Goal: Information Seeking & Learning: Learn about a topic

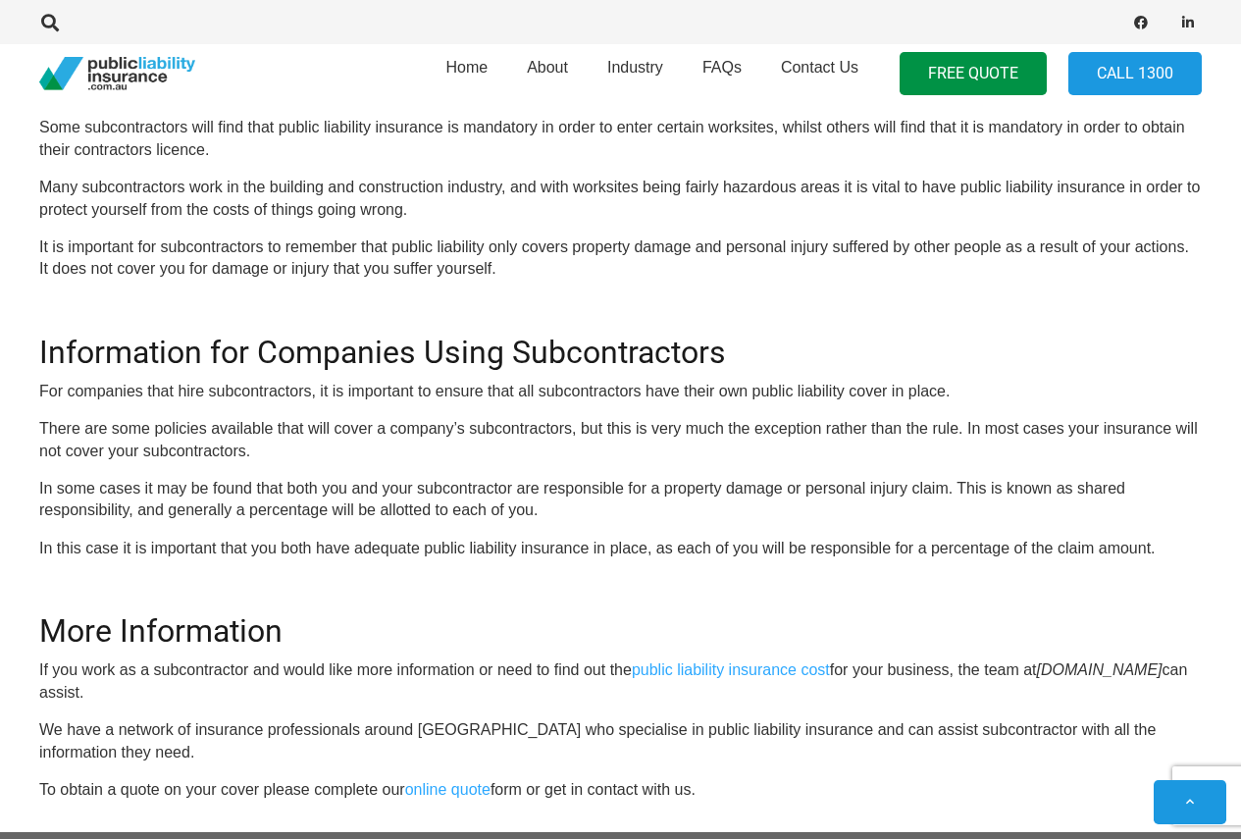
scroll to position [1069, 0]
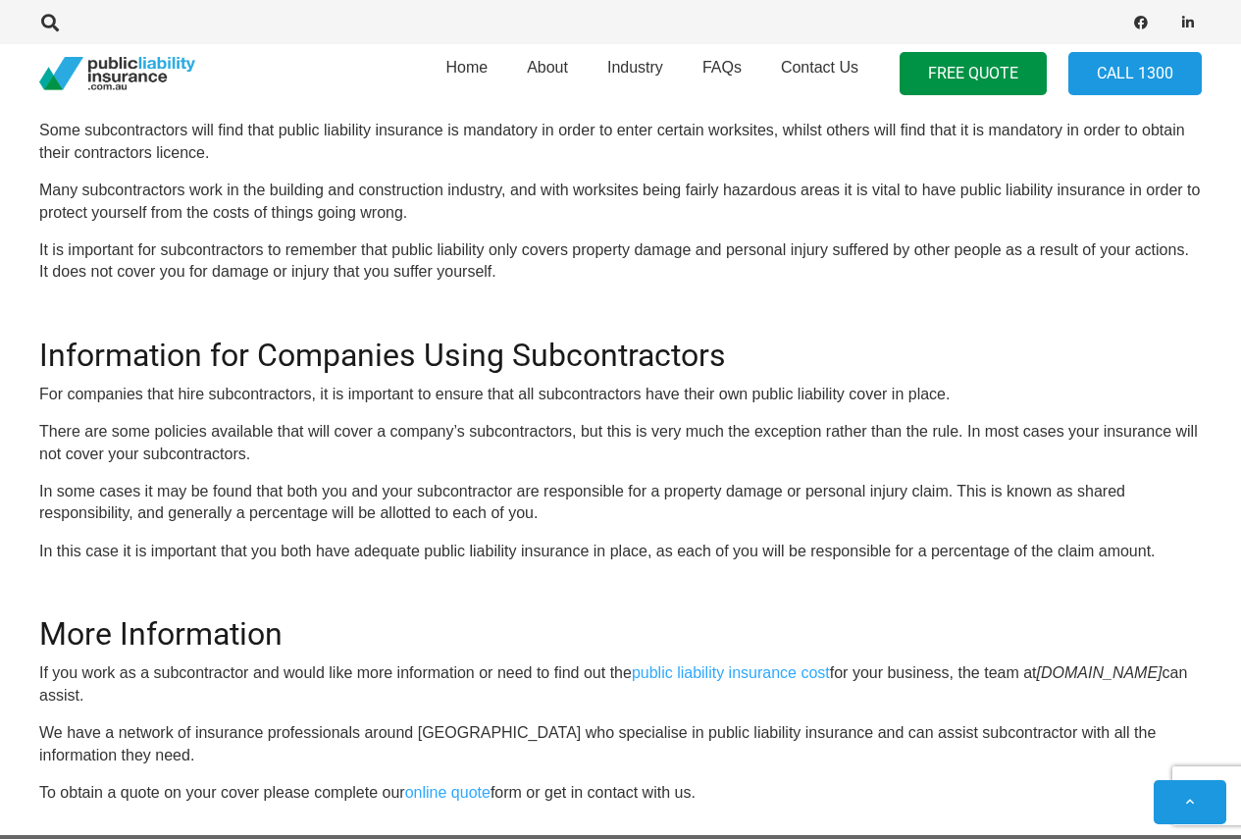
click at [98, 348] on h2 "Information for Companies Using Subcontractors" at bounding box center [620, 343] width 1163 height 61
click at [309, 351] on h2 "Information for Companies Using Subcontractors" at bounding box center [620, 343] width 1163 height 61
drag, startPoint x: 457, startPoint y: 367, endPoint x: 506, endPoint y: 355, distance: 50.4
click at [458, 367] on h2 "Information for Companies Using Subcontractors" at bounding box center [620, 343] width 1163 height 61
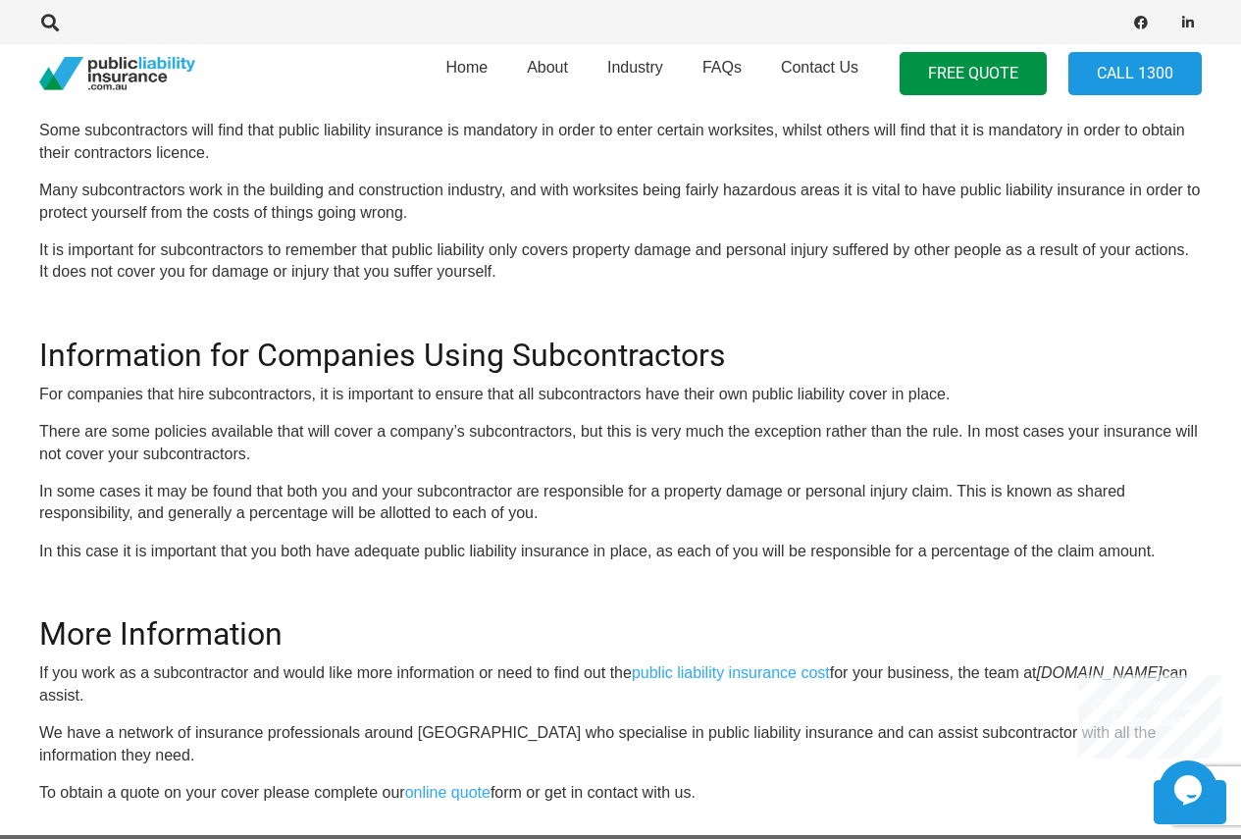
click at [595, 341] on h2 "Information for Companies Using Subcontractors" at bounding box center [620, 343] width 1163 height 61
drag, startPoint x: 108, startPoint y: 392, endPoint x: 222, endPoint y: 395, distance: 113.8
click at [112, 392] on p "For companies that hire subcontractors, it is important to ensure that all subc…" at bounding box center [620, 395] width 1163 height 22
click at [277, 394] on p "For companies that hire subcontractors, it is important to ensure that all subc…" at bounding box center [620, 395] width 1163 height 22
click at [384, 388] on p "For companies that hire subcontractors, it is important to ensure that all subc…" at bounding box center [620, 395] width 1163 height 22
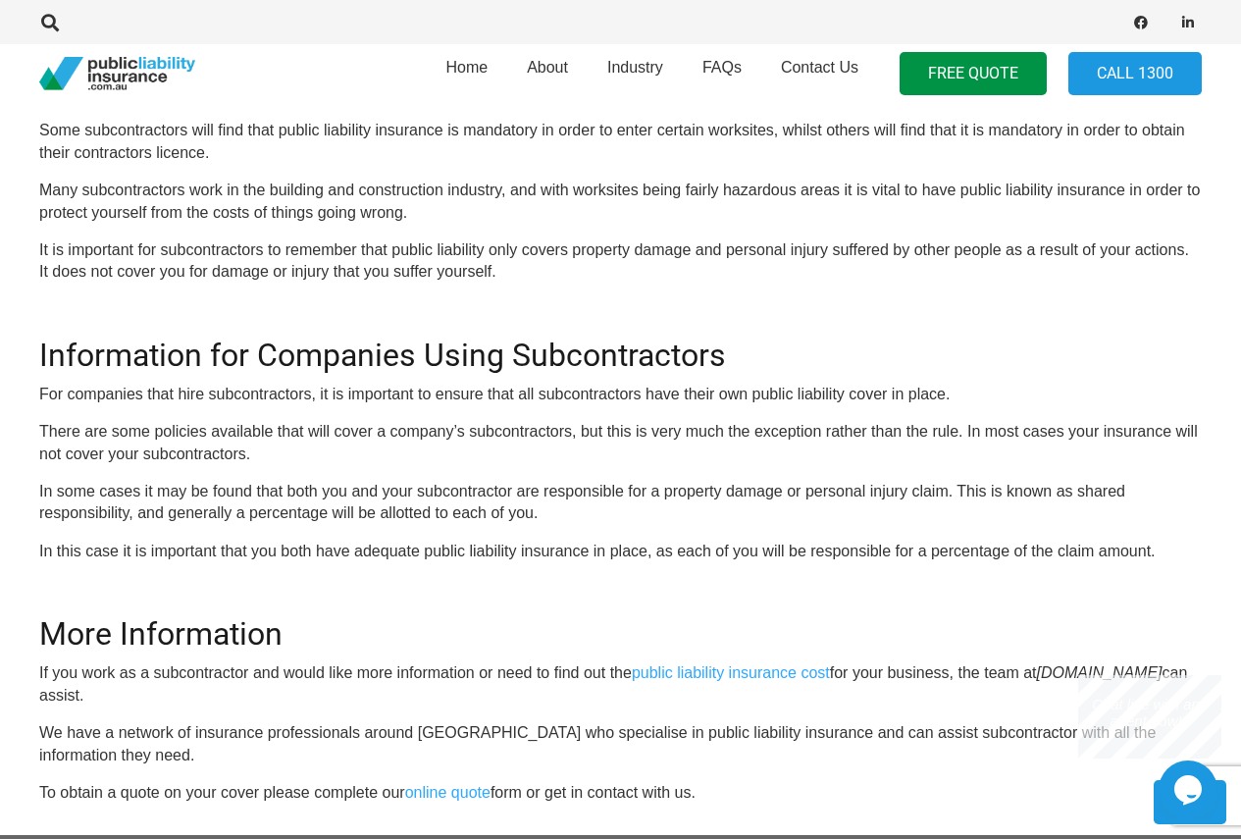
click at [604, 388] on p "For companies that hire subcontractors, it is important to ensure that all subc…" at bounding box center [620, 395] width 1163 height 22
click at [735, 392] on p "For companies that hire subcontractors, it is important to ensure that all subc…" at bounding box center [620, 395] width 1163 height 22
click at [827, 393] on p "For companies that hire subcontractors, it is important to ensure that all subc…" at bounding box center [620, 395] width 1163 height 22
click at [859, 393] on p "For companies that hire subcontractors, it is important to ensure that all subc…" at bounding box center [620, 395] width 1163 height 22
click at [917, 391] on p "For companies that hire subcontractors, it is important to ensure that all subc…" at bounding box center [620, 395] width 1163 height 22
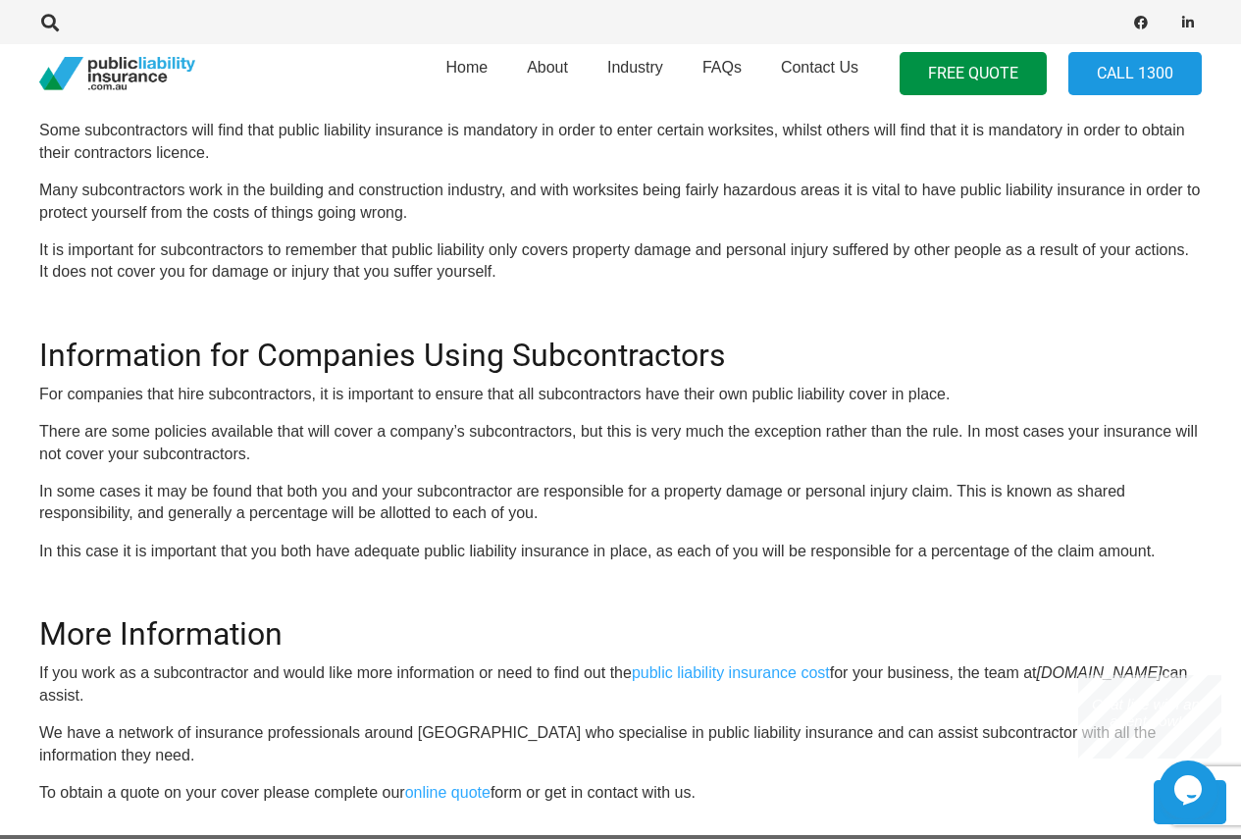
drag, startPoint x: 430, startPoint y: 430, endPoint x: 461, endPoint y: 431, distance: 31.4
click at [431, 431] on p "There are some policies available that will cover a company’s subcontractors, b…" at bounding box center [620, 443] width 1163 height 44
click at [512, 431] on p "There are some policies available that will cover a company’s subcontractors, b…" at bounding box center [620, 443] width 1163 height 44
drag, startPoint x: 595, startPoint y: 427, endPoint x: 613, endPoint y: 427, distance: 17.7
click at [597, 427] on p "There are some policies available that will cover a company’s subcontractors, b…" at bounding box center [620, 443] width 1163 height 44
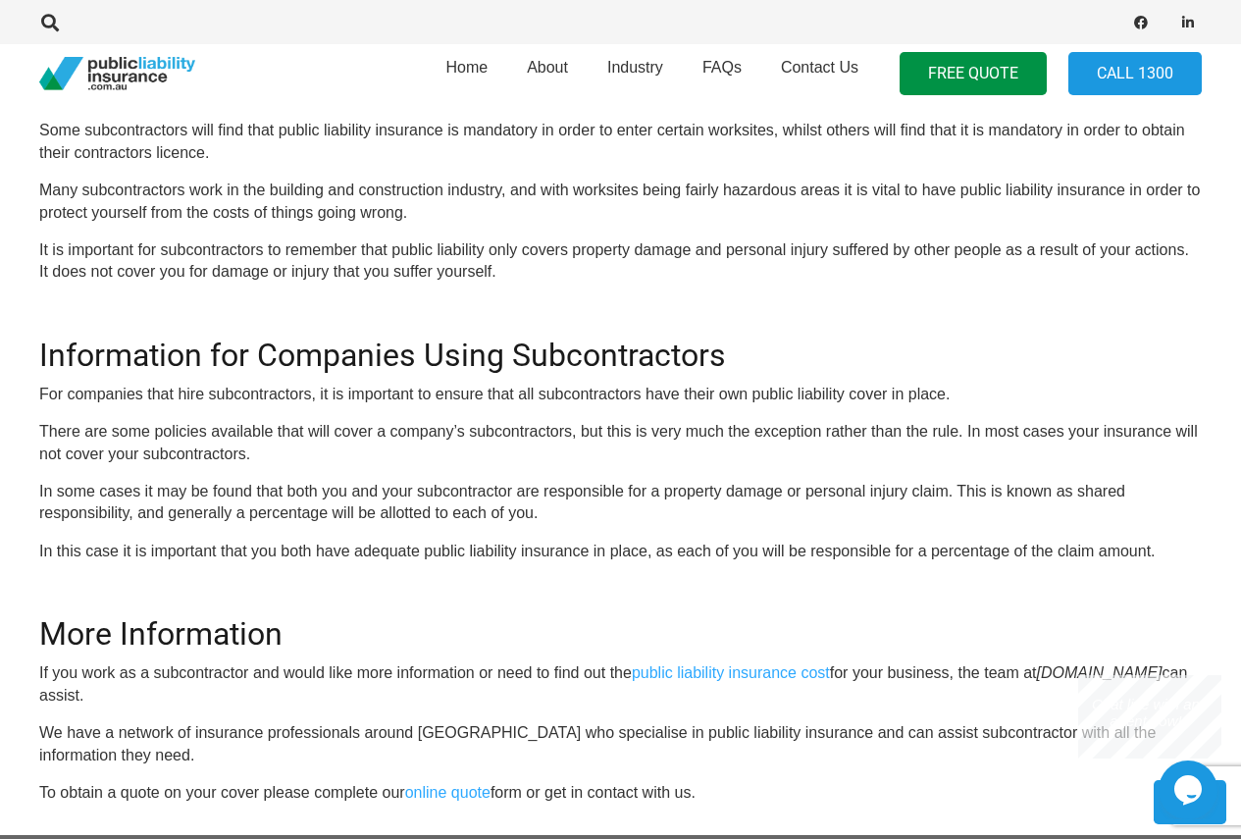
click at [799, 428] on p "There are some policies available that will cover a company’s subcontractors, b…" at bounding box center [620, 443] width 1163 height 44
click at [583, 486] on p "In some cases it may be found that both you and your subcontractor are responsi…" at bounding box center [620, 503] width 1163 height 44
click at [705, 490] on p "In some cases it may be found that both you and your subcontractor are responsi…" at bounding box center [620, 503] width 1163 height 44
click at [746, 491] on p "In some cases it may be found that both you and your subcontractor are responsi…" at bounding box center [620, 503] width 1163 height 44
click at [852, 490] on p "In some cases it may be found that both you and your subcontractor are responsi…" at bounding box center [620, 503] width 1163 height 44
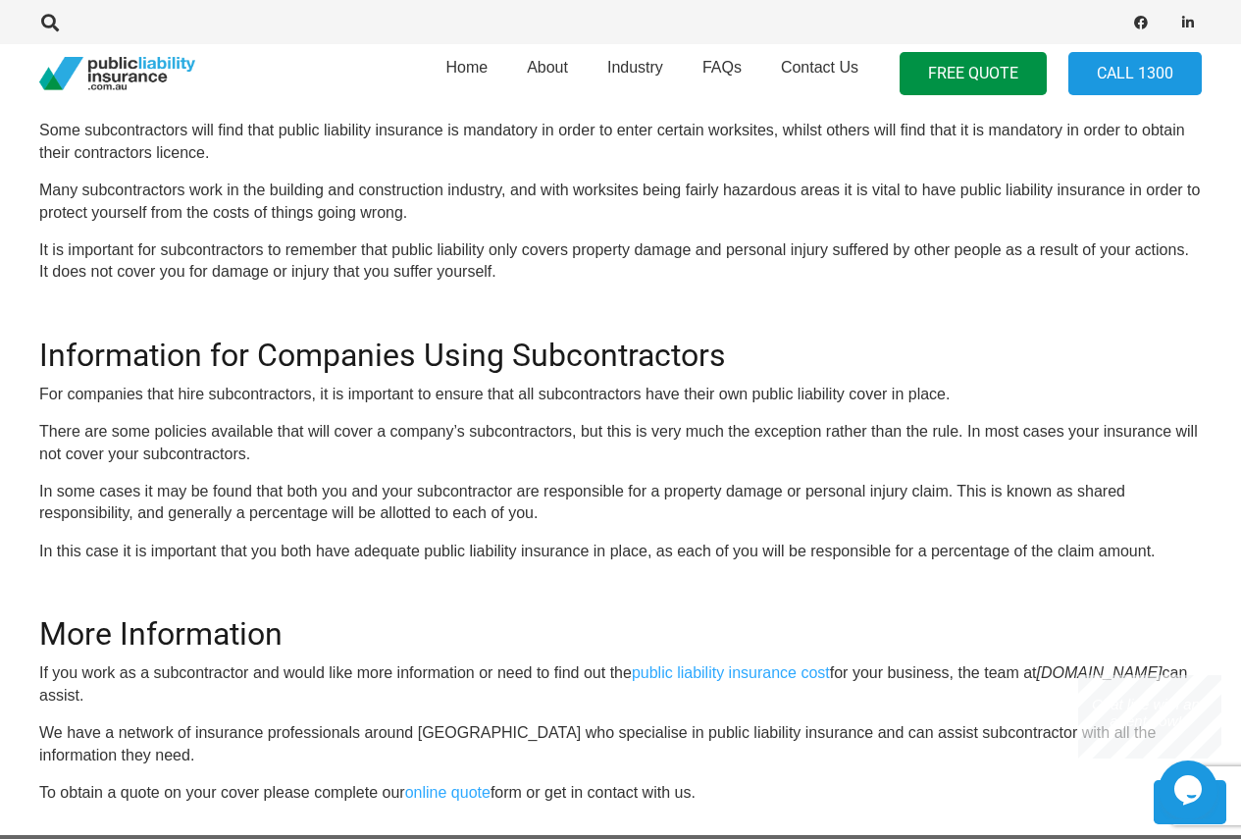
click at [898, 490] on p "In some cases it may be found that both you and your subcontractor are responsi…" at bounding box center [620, 503] width 1163 height 44
click at [945, 494] on p "In some cases it may be found that both you and your subcontractor are responsi…" at bounding box center [620, 503] width 1163 height 44
click at [927, 488] on p "In some cases it may be found that both you and your subcontractor are responsi…" at bounding box center [620, 503] width 1163 height 44
drag, startPoint x: 79, startPoint y: 506, endPoint x: 163, endPoint y: 517, distance: 84.1
click at [80, 506] on p "In some cases it may be found that both you and your subcontractor are responsi…" at bounding box center [620, 503] width 1163 height 44
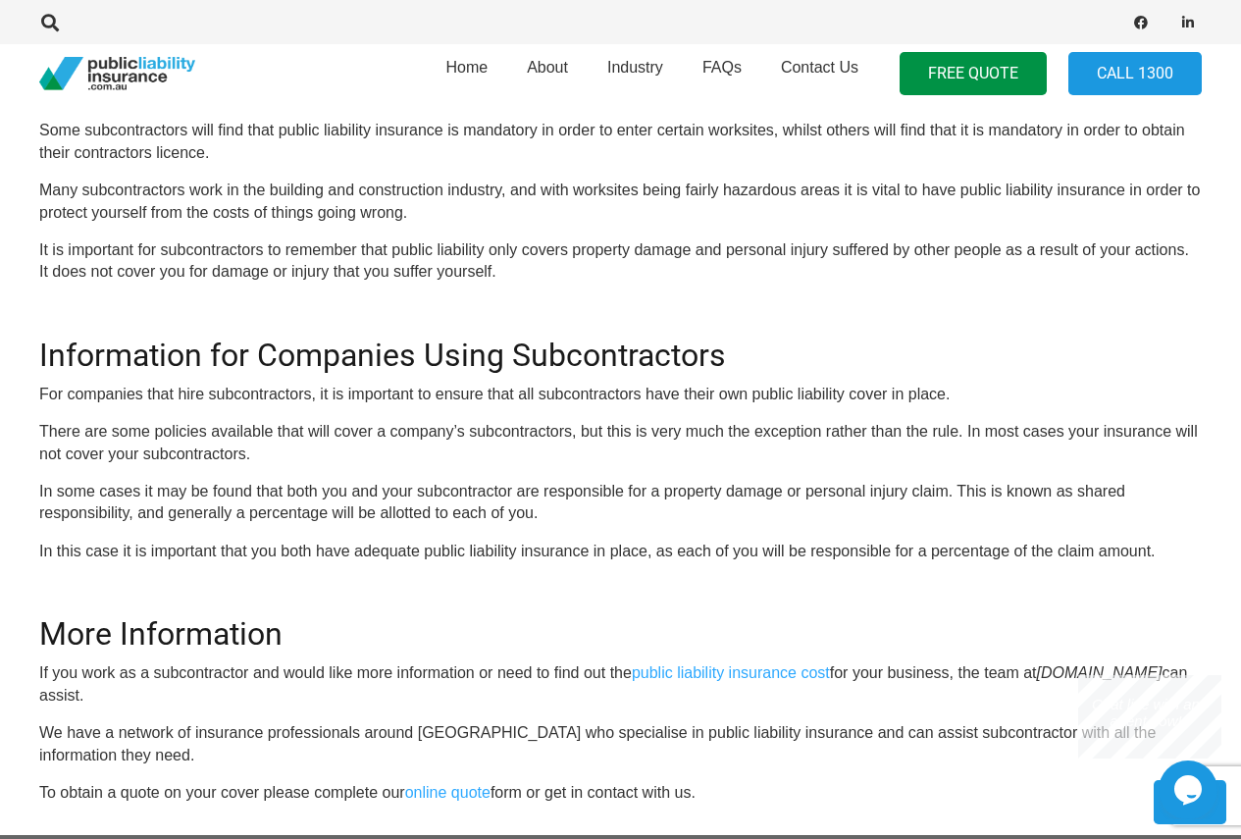
click at [202, 509] on p "In some cases it may be found that both you and your subcontractor are responsi…" at bounding box center [620, 503] width 1163 height 44
click at [272, 511] on p "In some cases it may be found that both you and your subcontractor are responsi…" at bounding box center [620, 503] width 1163 height 44
click at [278, 511] on p "In some cases it may be found that both you and your subcontractor are responsi…" at bounding box center [620, 503] width 1163 height 44
click at [409, 511] on p "In some cases it may be found that both you and your subcontractor are responsi…" at bounding box center [620, 503] width 1163 height 44
click at [478, 509] on p "In some cases it may be found that both you and your subcontractor are responsi…" at bounding box center [620, 503] width 1163 height 44
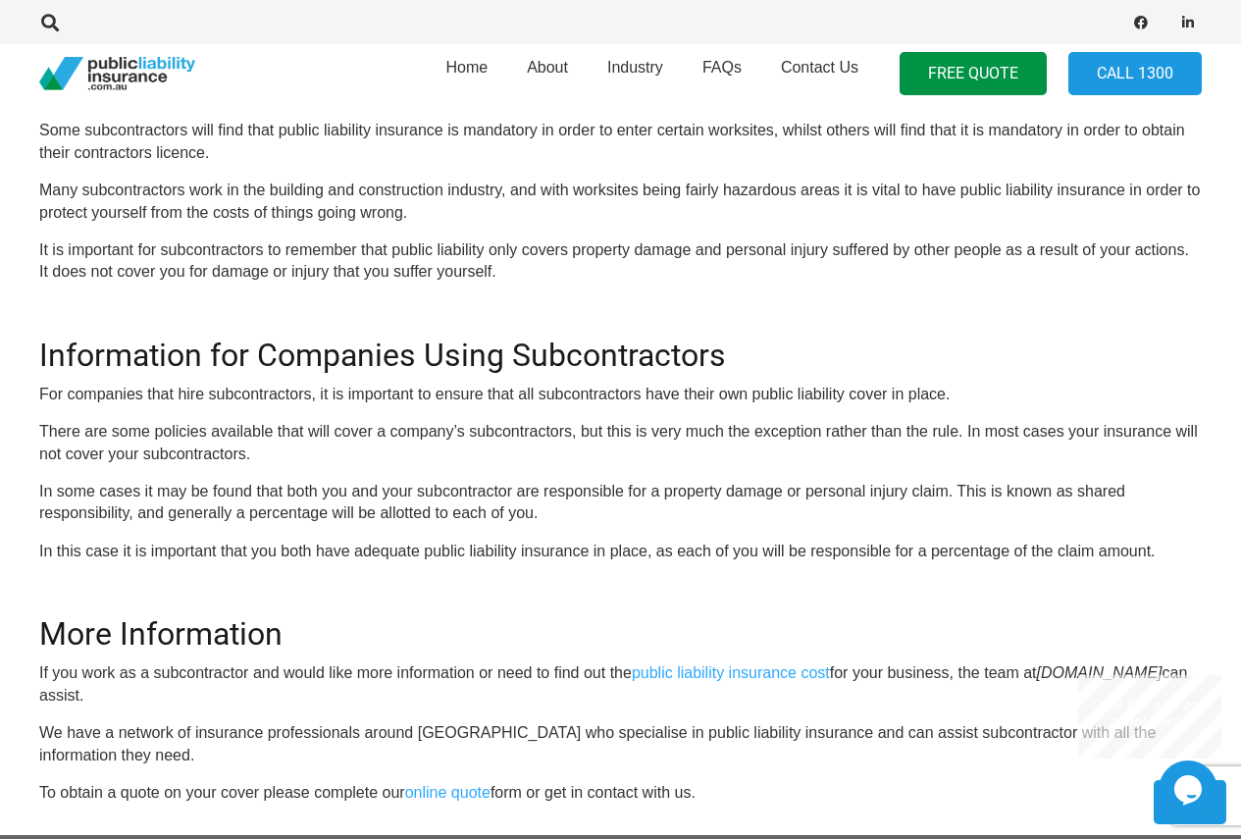
click at [520, 515] on p "In some cases it may be found that both you and your subcontractor are responsi…" at bounding box center [620, 503] width 1163 height 44
click at [179, 548] on p "In this case it is important that you both have adequate public liability insur…" at bounding box center [620, 552] width 1163 height 22
click at [388, 548] on p "In this case it is important that you both have adequate public liability insur…" at bounding box center [620, 552] width 1163 height 22
click at [465, 551] on p "In this case it is important that you both have adequate public liability insur…" at bounding box center [620, 552] width 1163 height 22
drag, startPoint x: 553, startPoint y: 543, endPoint x: 584, endPoint y: 546, distance: 30.7
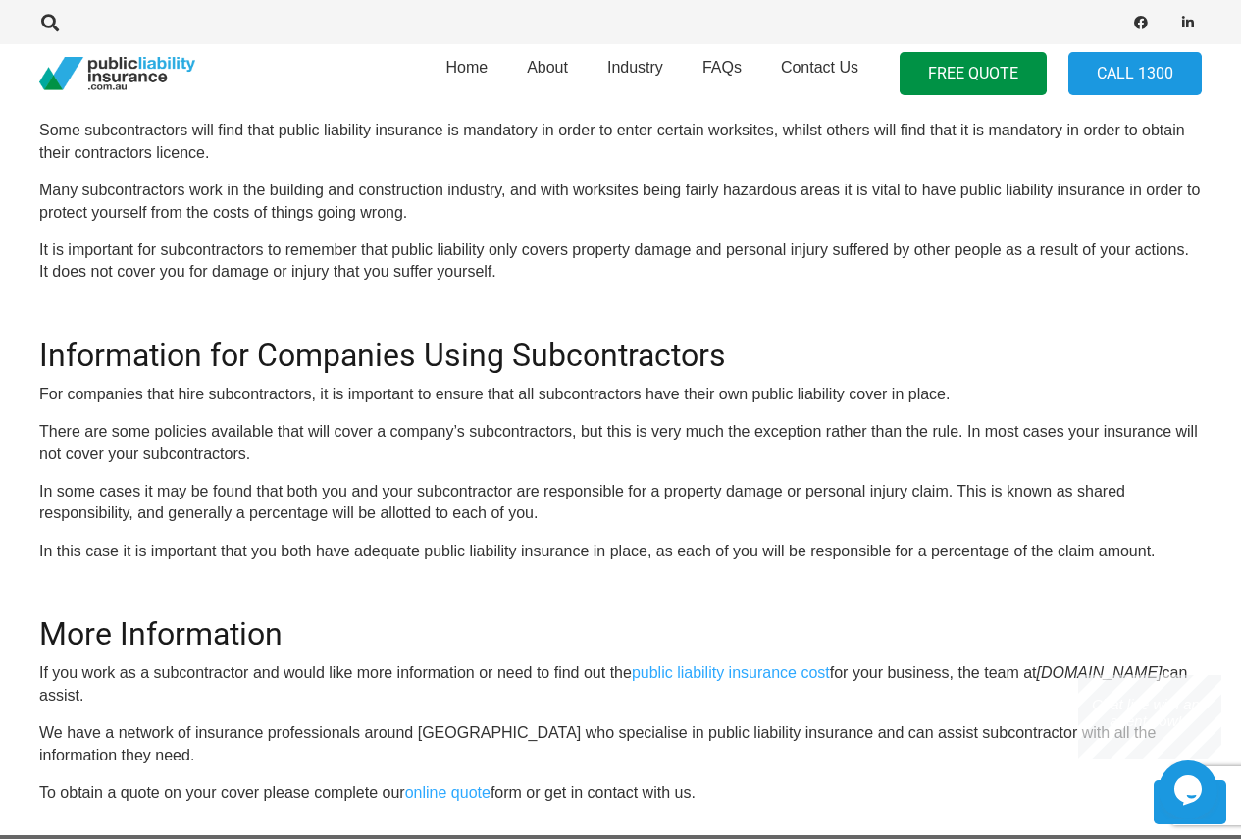
click at [559, 546] on p "In this case it is important that you both have adequate public liability insur…" at bounding box center [620, 552] width 1163 height 22
click at [858, 545] on p "In this case it is important that you both have adequate public liability insur…" at bounding box center [620, 552] width 1163 height 22
click at [969, 536] on div "OR CALL [PHONE_NUMBER] Major users of public liability insurance in [GEOGRAPHIC…" at bounding box center [620, 195] width 1163 height 1217
drag, startPoint x: 1121, startPoint y: 549, endPoint x: 1138, endPoint y: 550, distance: 16.7
click at [1124, 550] on p "In this case it is important that you both have adequate public liability insur…" at bounding box center [620, 552] width 1163 height 22
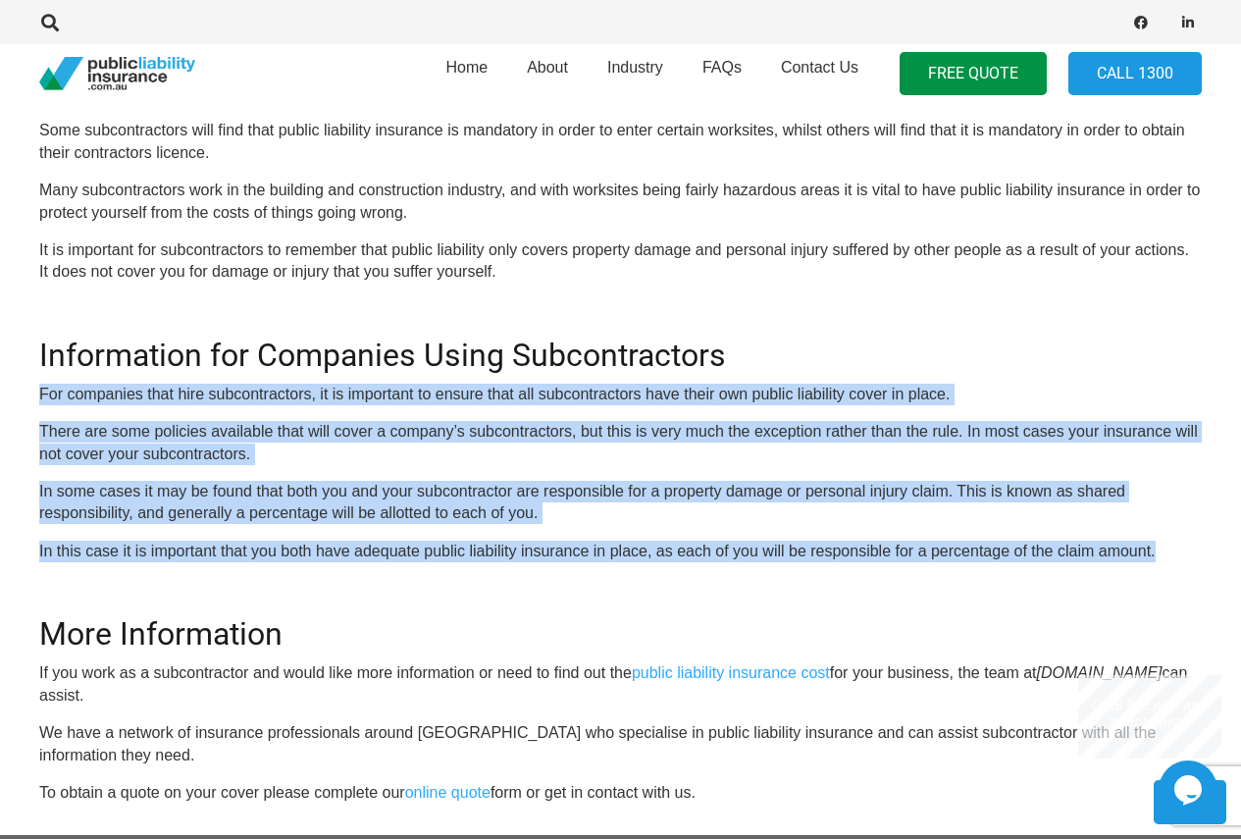
drag, startPoint x: 1176, startPoint y: 555, endPoint x: 29, endPoint y: 387, distance: 1159.2
click at [29, 387] on div "Click here to get a quote OR CALL [PHONE_NUMBER] Major users of public liabilit…" at bounding box center [621, 168] width 1210 height 1270
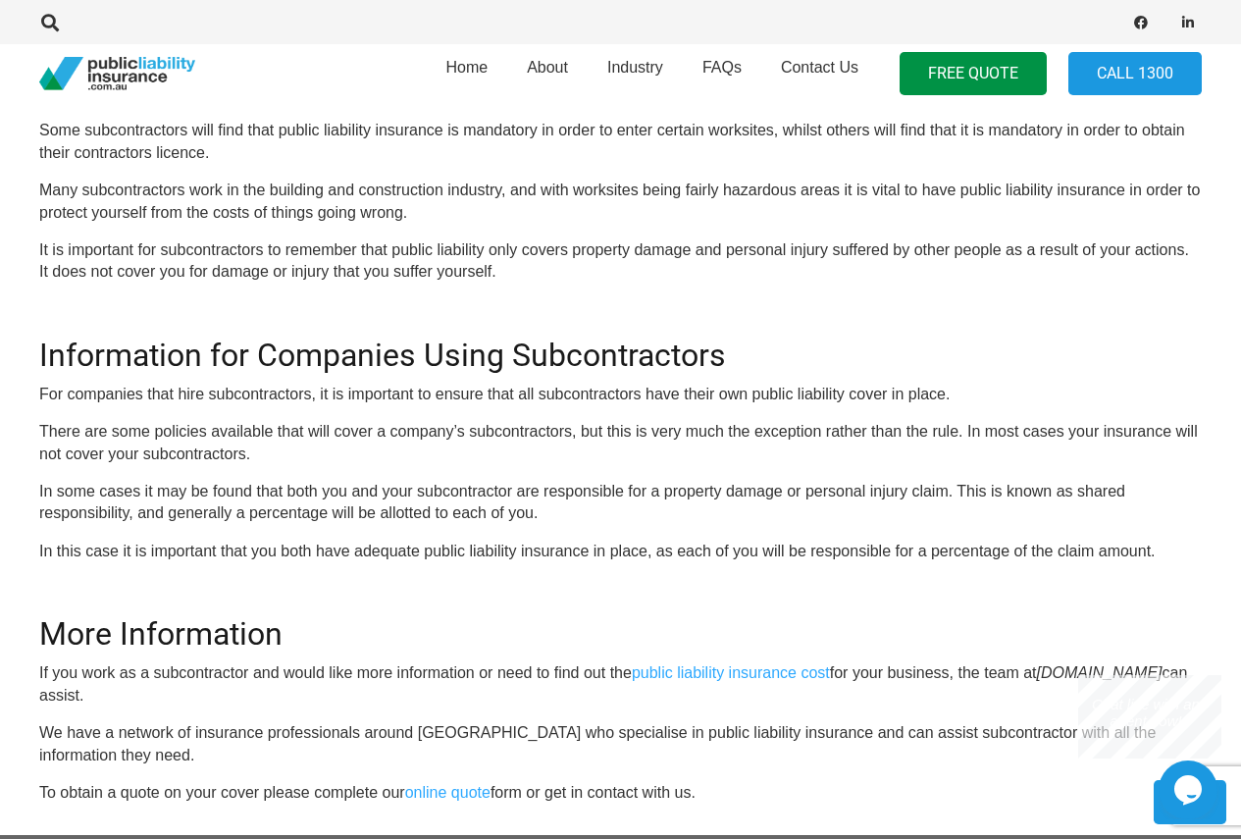
click at [35, 360] on div "Click here to get a quote OR CALL [PHONE_NUMBER] Major users of public liabilit…" at bounding box center [621, 168] width 1210 height 1270
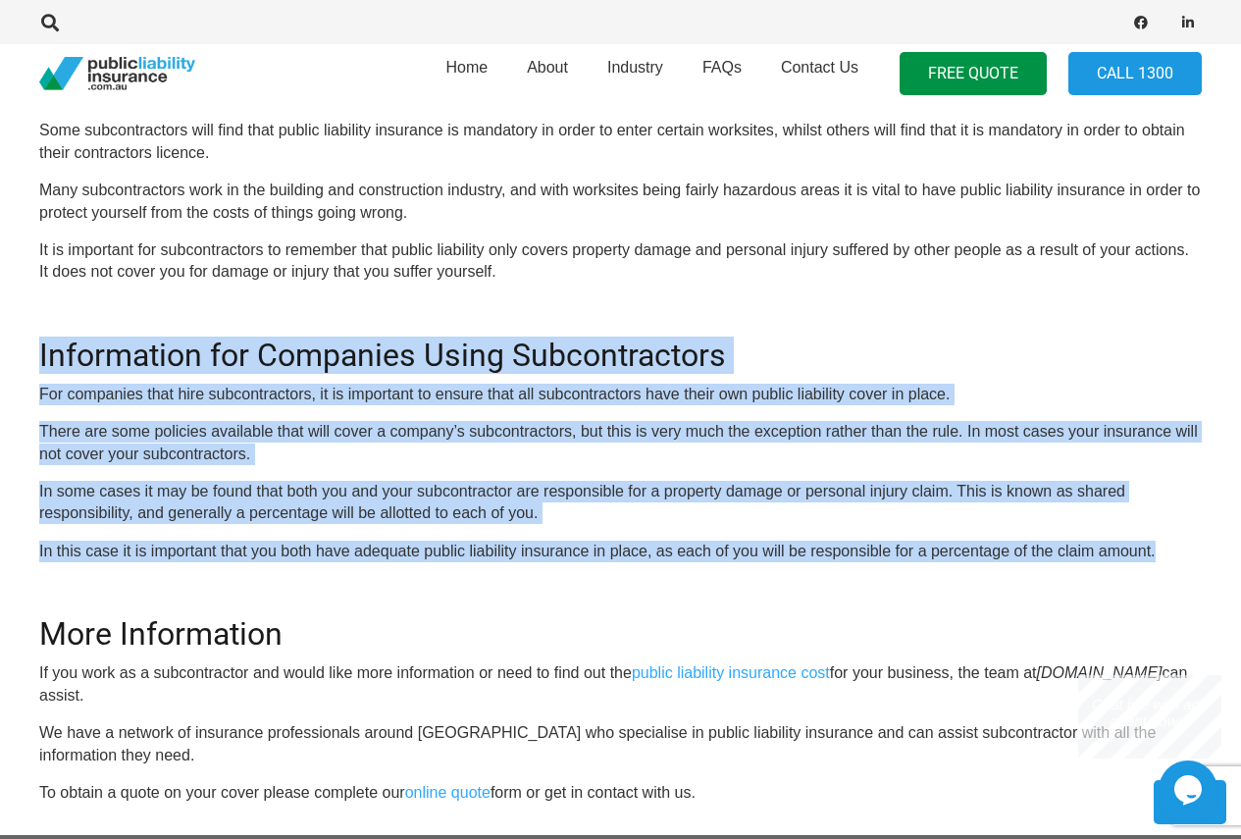
drag, startPoint x: 38, startPoint y: 345, endPoint x: 1175, endPoint y: 558, distance: 1156.8
click at [1175, 558] on div "Click here to get a quote OR CALL [PHONE_NUMBER] Major users of public liabilit…" at bounding box center [621, 168] width 1210 height 1270
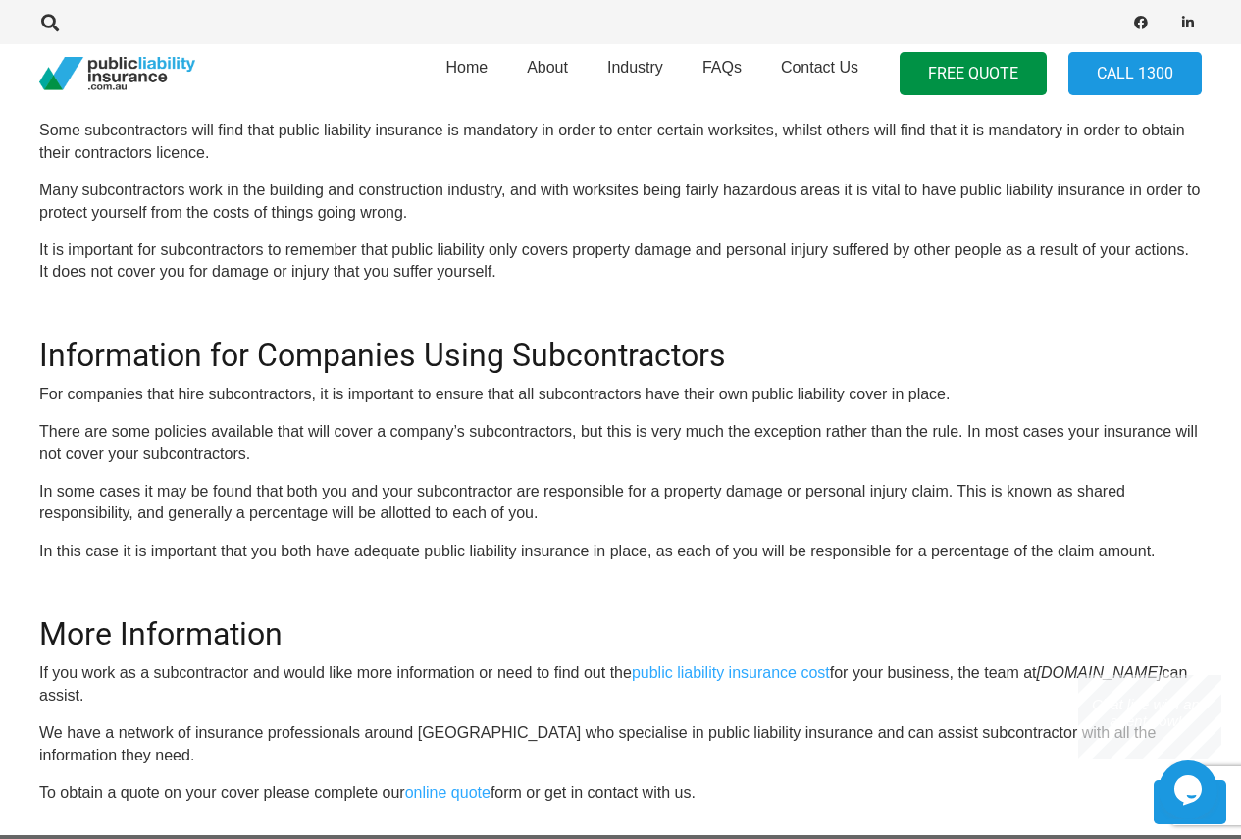
click at [411, 614] on h2 "More Information" at bounding box center [620, 622] width 1163 height 61
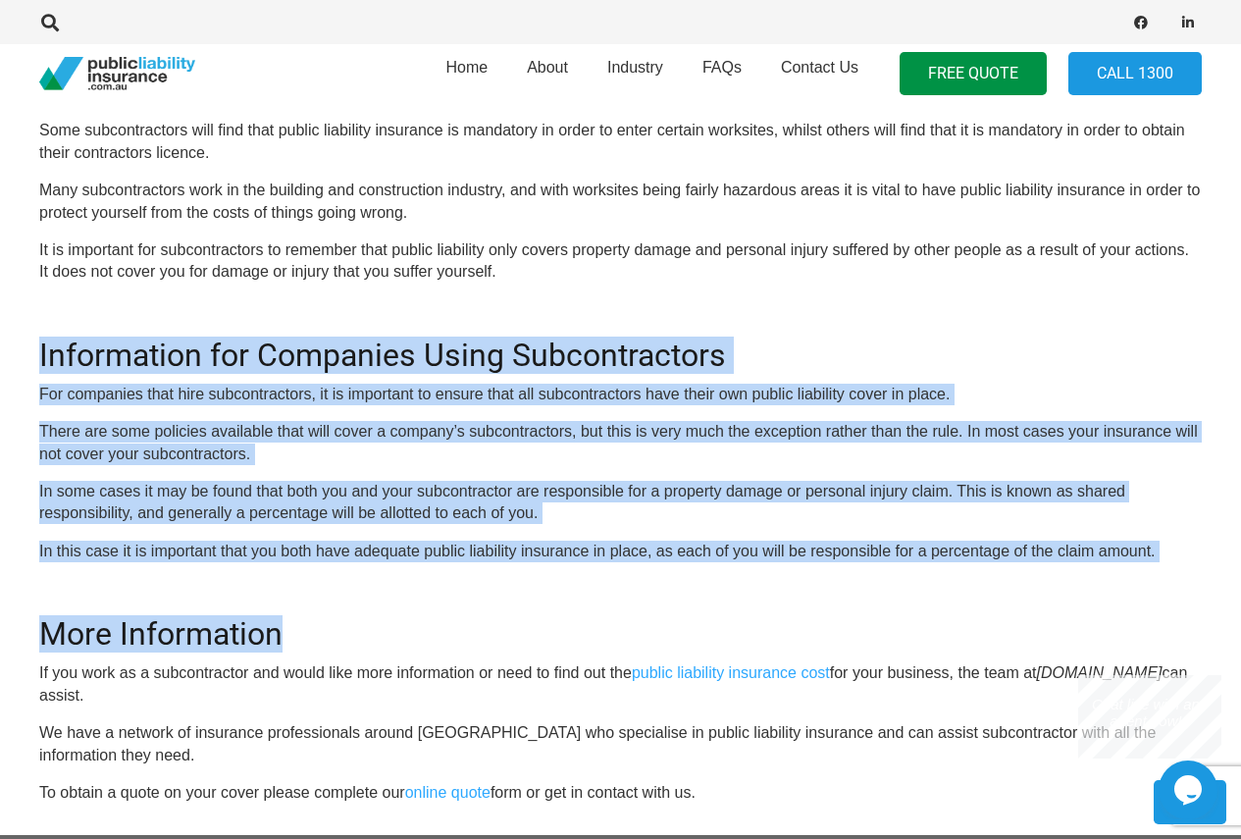
drag, startPoint x: 320, startPoint y: 632, endPoint x: -5, endPoint y: 344, distance: 433.7
click at [0, 344] on html "Home About Industry FAQs Contact Us FREE QUOTE Call 1300 Public Liability Insur…" at bounding box center [620, 383] width 1241 height 2904
click at [722, 509] on p "In some cases it may be found that both you and your subcontractor are responsi…" at bounding box center [620, 503] width 1163 height 44
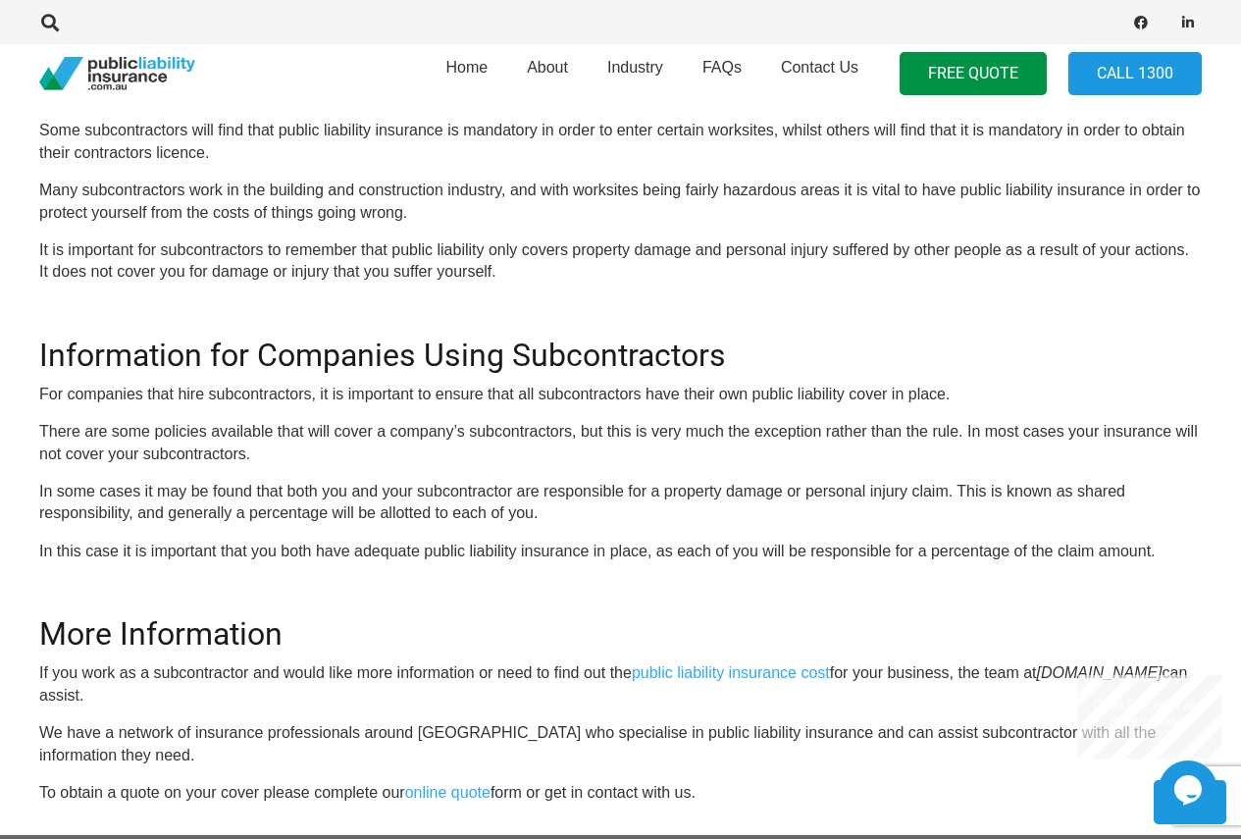
drag, startPoint x: 286, startPoint y: 636, endPoint x: 269, endPoint y: 632, distance: 18.1
click at [276, 633] on h2 "More Information" at bounding box center [620, 622] width 1163 height 61
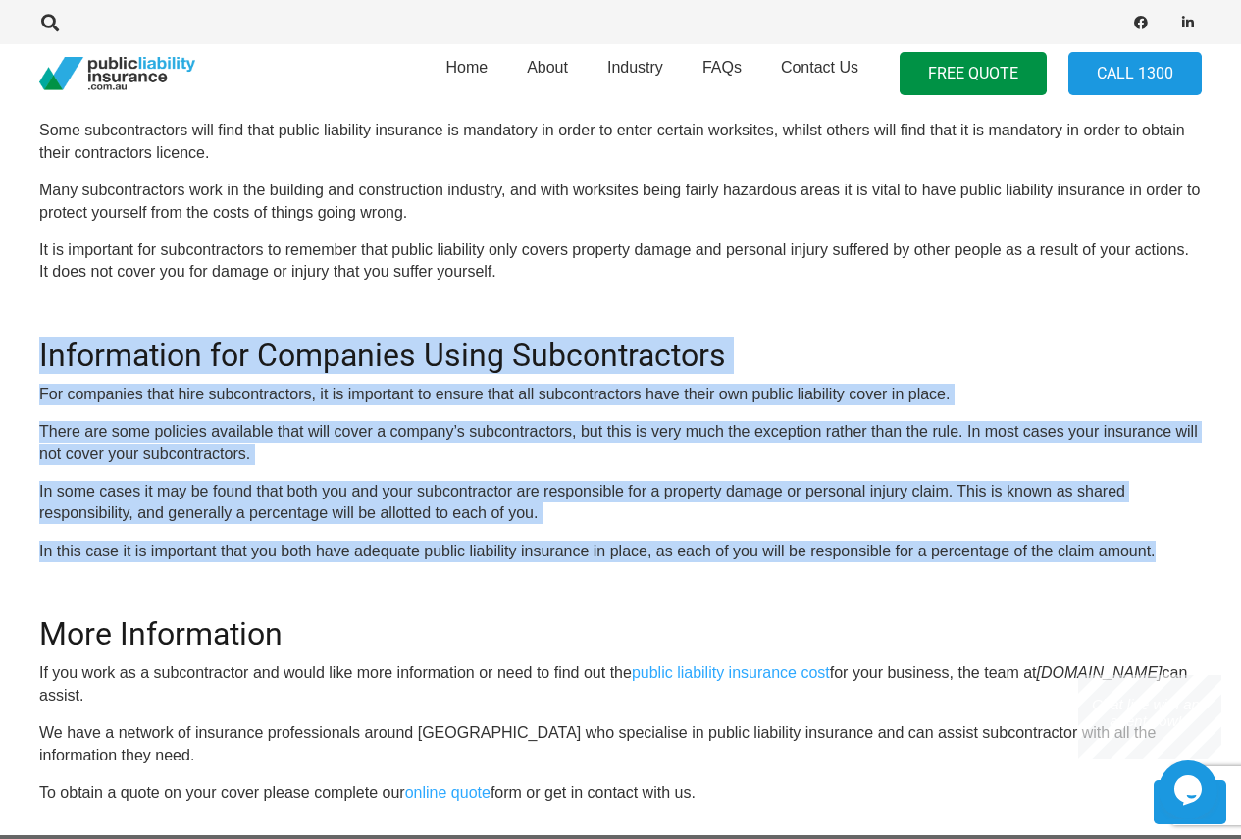
drag, startPoint x: 1170, startPoint y: 555, endPoint x: 38, endPoint y: 349, distance: 1150.7
click at [35, 349] on div "Click here to get a quote OR CALL [PHONE_NUMBER] Major users of public liabilit…" at bounding box center [621, 168] width 1210 height 1270
click at [42, 348] on h2 "Information for Companies Using Subcontractors" at bounding box center [620, 343] width 1163 height 61
drag, startPoint x: 37, startPoint y: 340, endPoint x: 1210, endPoint y: 551, distance: 1191.2
click at [1210, 551] on div "Click here to get a quote OR CALL [PHONE_NUMBER] Major users of public liabilit…" at bounding box center [621, 168] width 1210 height 1270
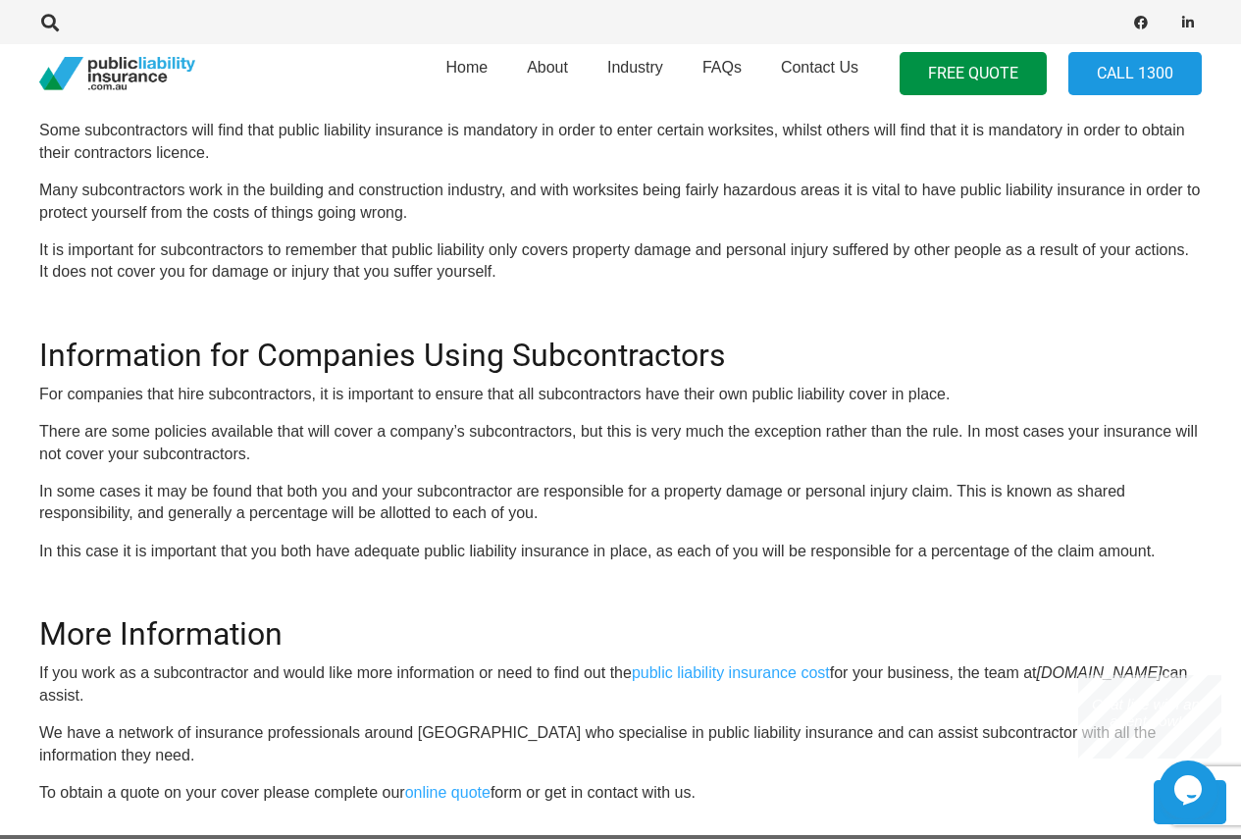
click at [114, 592] on h2 "More Information" at bounding box center [620, 622] width 1163 height 61
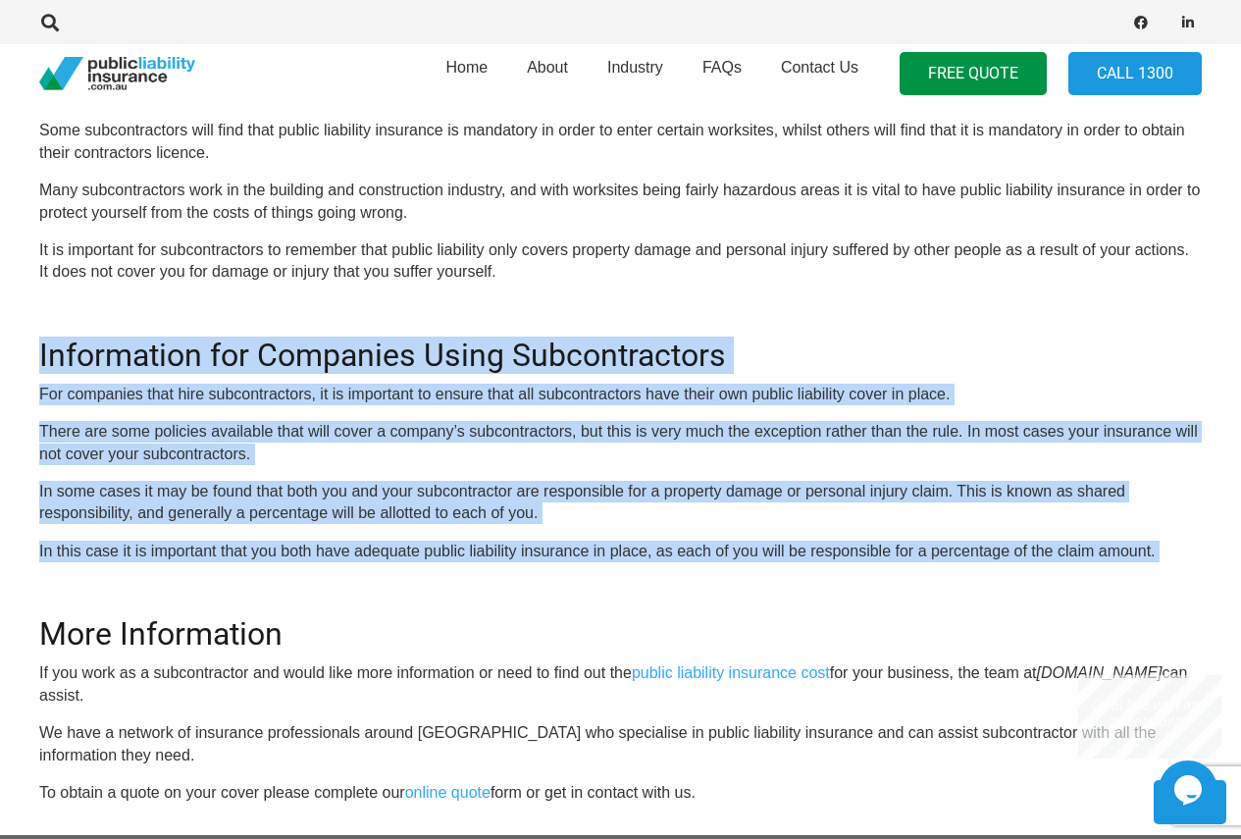
drag, startPoint x: 50, startPoint y: 596, endPoint x: 27, endPoint y: 307, distance: 290.3
click at [27, 307] on div "Click here to get a quote OR CALL [PHONE_NUMBER] Major users of public liabilit…" at bounding box center [621, 168] width 1210 height 1270
click at [36, 307] on div "Click here to get a quote OR CALL [PHONE_NUMBER] Major users of public liabilit…" at bounding box center [621, 168] width 1210 height 1270
click at [66, 315] on h2 "Information for Companies Using Subcontractors" at bounding box center [620, 343] width 1163 height 61
click at [96, 343] on h2 "Information for Companies Using Subcontractors" at bounding box center [620, 343] width 1163 height 61
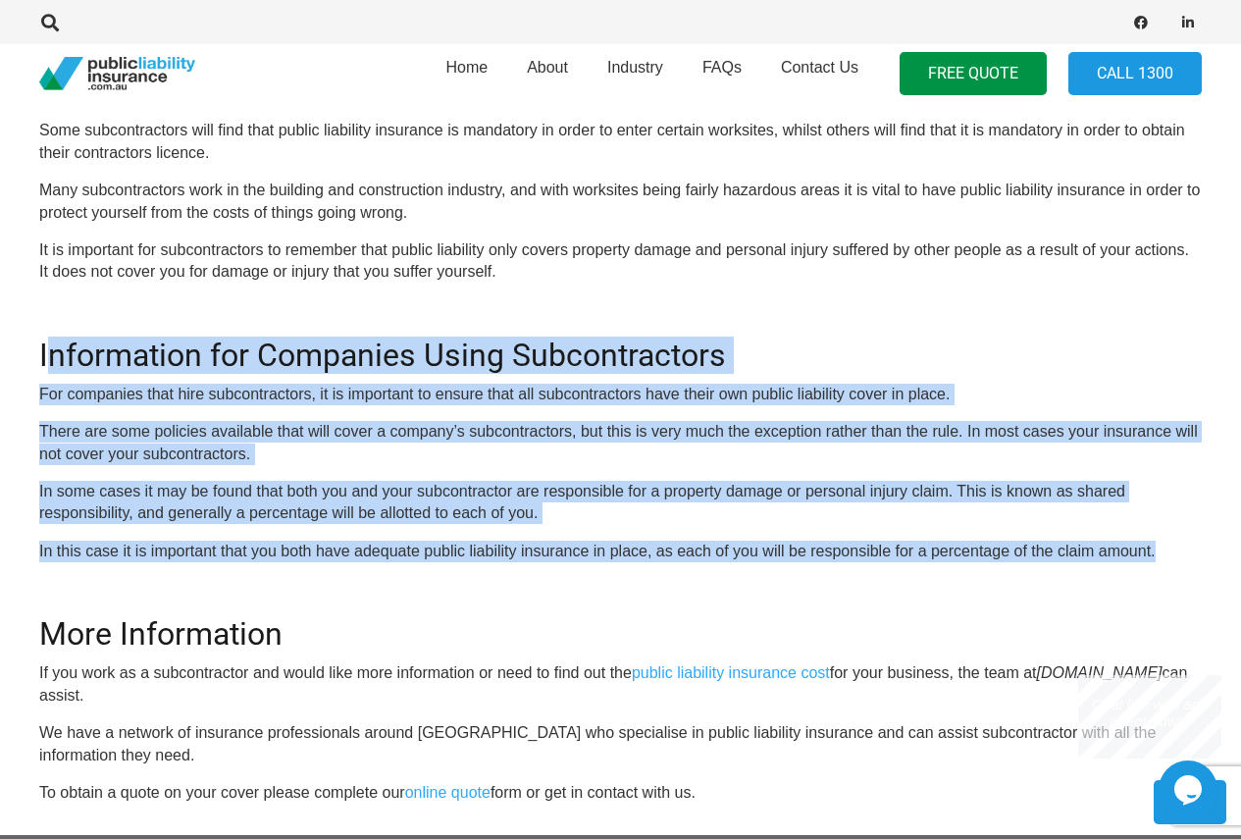
drag, startPoint x: 44, startPoint y: 314, endPoint x: 1213, endPoint y: 537, distance: 1189.4
click at [1213, 537] on div "Click here to get a quote OR CALL [PHONE_NUMBER] Major users of public liabilit…" at bounding box center [621, 168] width 1210 height 1270
click at [1201, 541] on p "In this case it is important that you both have adequate public liability insur…" at bounding box center [620, 552] width 1163 height 22
drag, startPoint x: 1189, startPoint y: 565, endPoint x: 219, endPoint y: 469, distance: 975.0
click at [45, 324] on div "OR CALL [PHONE_NUMBER] Major users of public liability insurance in [GEOGRAPHIC…" at bounding box center [620, 195] width 1163 height 1217
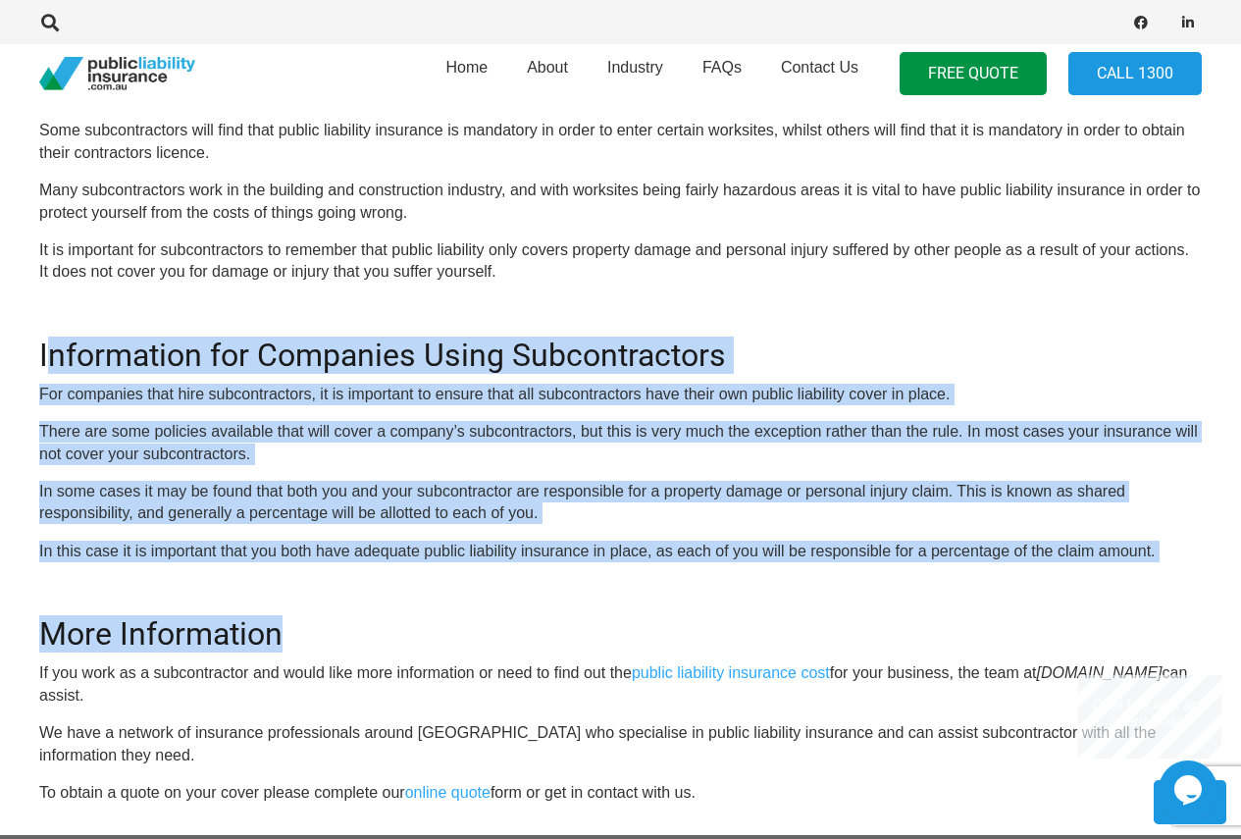
click at [336, 622] on h2 "More Information" at bounding box center [620, 622] width 1163 height 61
drag, startPoint x: 284, startPoint y: 630, endPoint x: 7, endPoint y: 324, distance: 413.2
click at [7, 324] on section "Click here to get a quote OR CALL [PHONE_NUMBER] Major users of public liabilit…" at bounding box center [620, 168] width 1241 height 1333
click at [97, 321] on h2 "Information for Companies Using Subcontractors" at bounding box center [620, 343] width 1163 height 61
drag, startPoint x: 39, startPoint y: 309, endPoint x: 302, endPoint y: 569, distance: 369.7
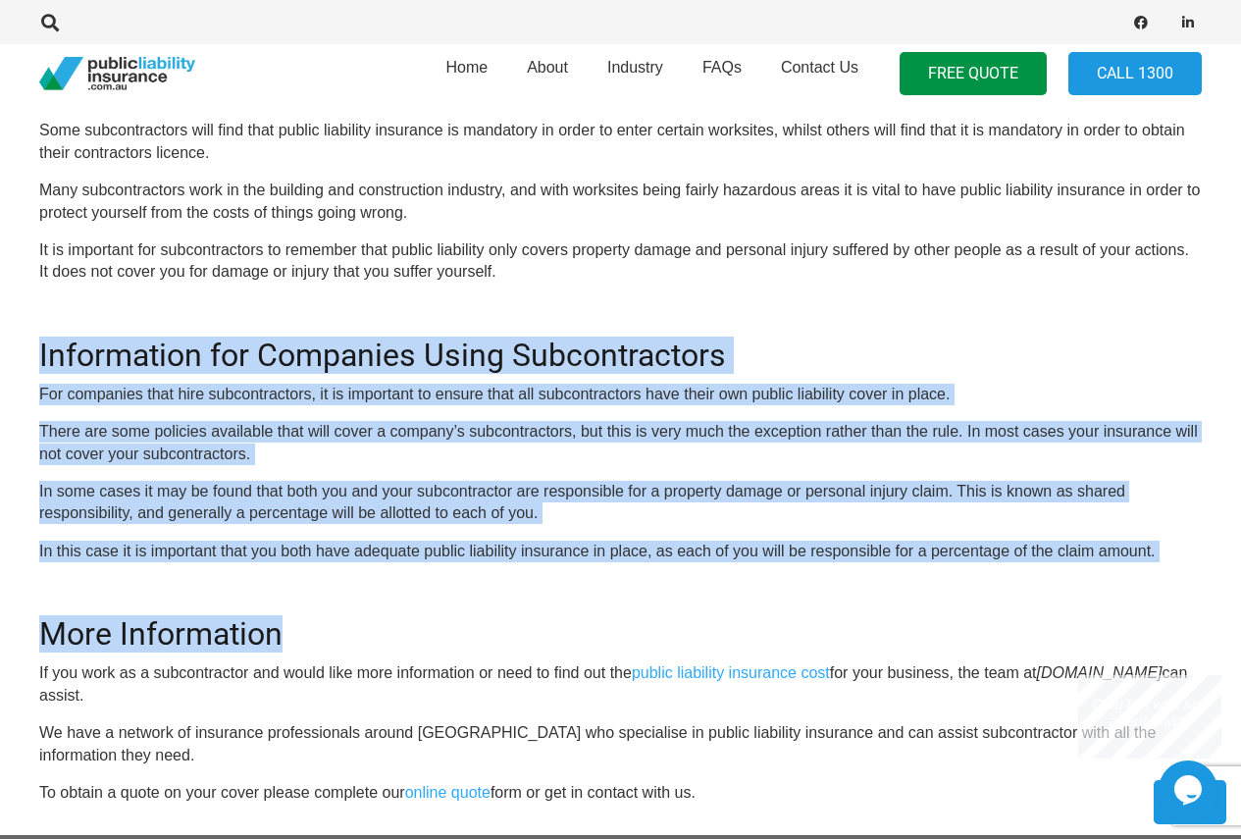
click at [302, 569] on div "OR CALL [PHONE_NUMBER] Major users of public liability insurance in [GEOGRAPHIC…" at bounding box center [620, 195] width 1163 height 1217
click at [334, 601] on h2 "More Information" at bounding box center [620, 622] width 1163 height 61
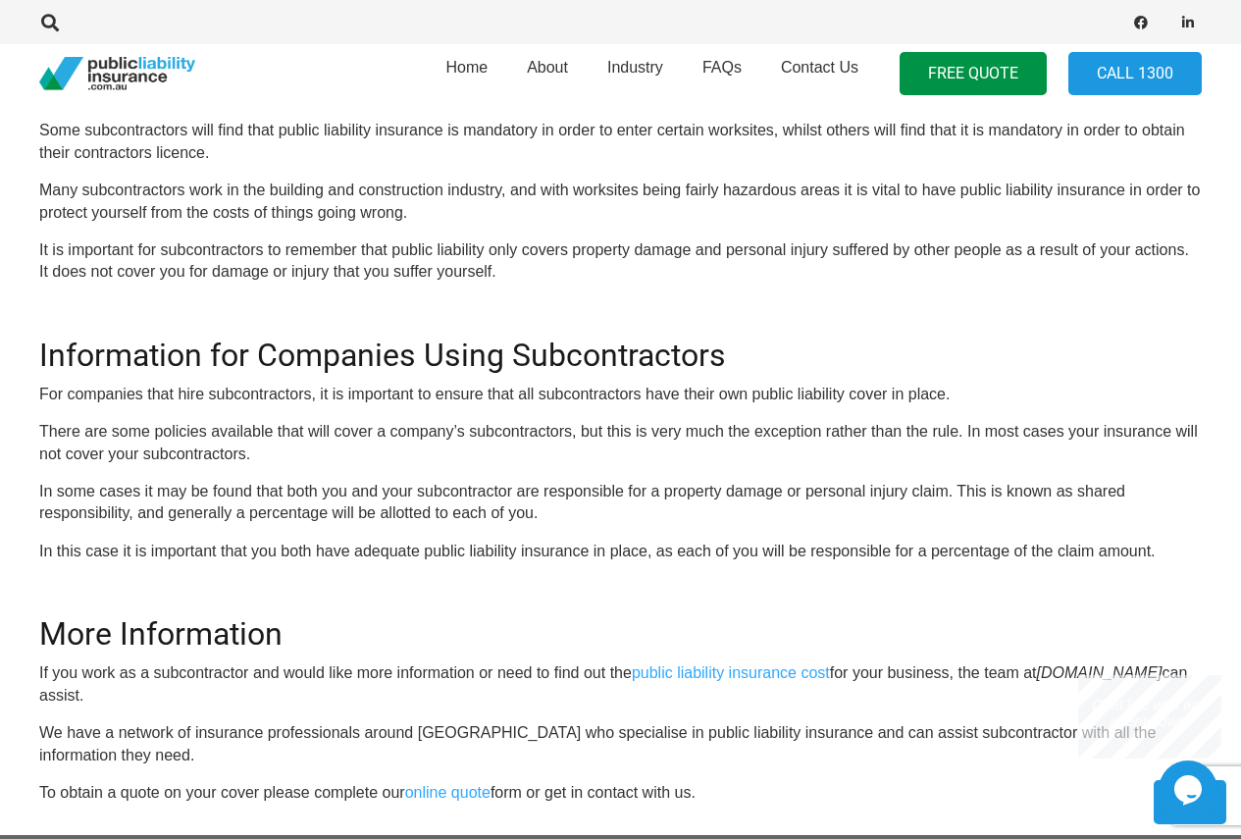
click at [577, 491] on p "In some cases it may be found that both you and your subcontractor are responsi…" at bounding box center [620, 503] width 1163 height 44
click at [574, 488] on p "In some cases it may be found that both you and your subcontractor are responsi…" at bounding box center [620, 503] width 1163 height 44
click at [730, 496] on p "In some cases it may be found that both you and your subcontractor are responsi…" at bounding box center [620, 503] width 1163 height 44
click at [760, 494] on p "In some cases it may be found that both you and your subcontractor are responsi…" at bounding box center [620, 503] width 1163 height 44
click at [839, 491] on p "In some cases it may be found that both you and your subcontractor are responsi…" at bounding box center [620, 503] width 1163 height 44
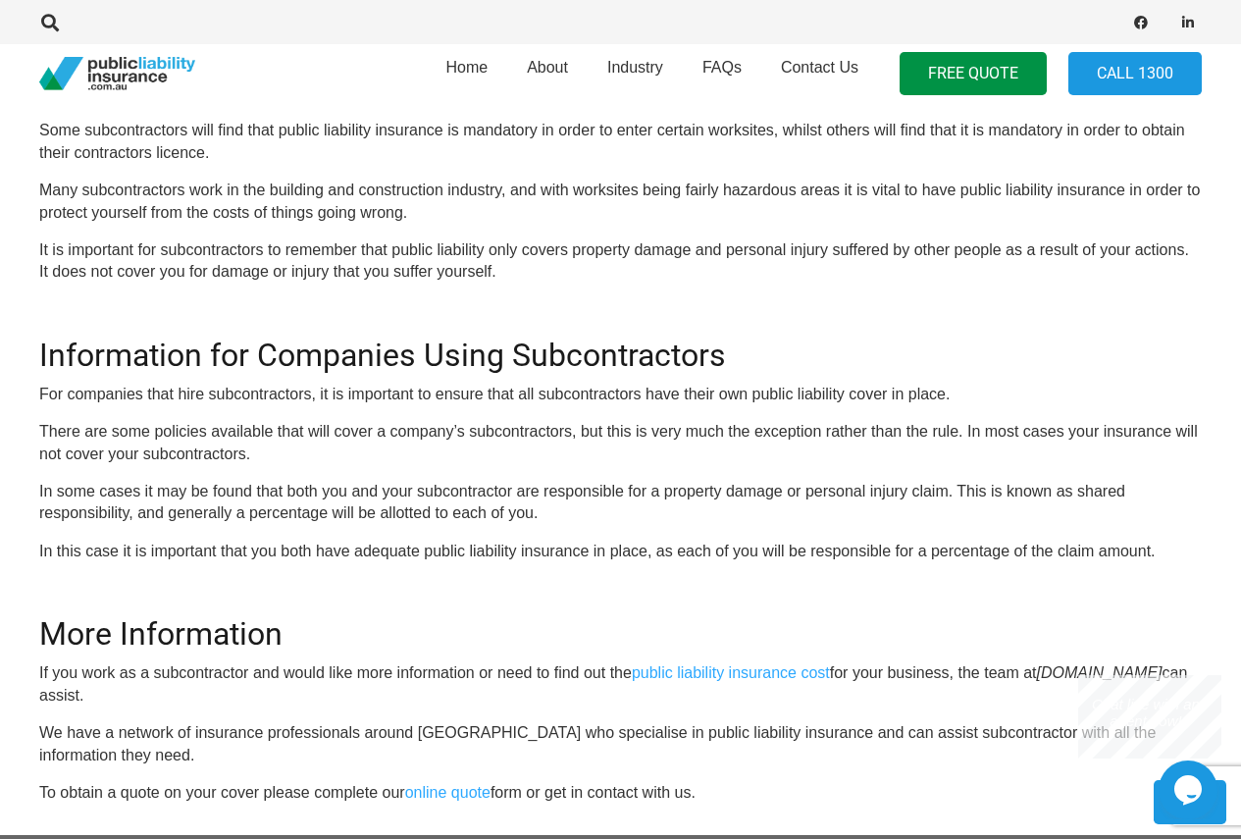
drag, startPoint x: 649, startPoint y: 556, endPoint x: 685, endPoint y: 563, distance: 36.0
click at [650, 556] on p "In this case it is important that you both have adequate public liability insur…" at bounding box center [620, 552] width 1163 height 22
click at [696, 546] on p "In this case it is important that you both have adequate public liability insur…" at bounding box center [620, 552] width 1163 height 22
click at [872, 548] on p "In this case it is important that you both have adequate public liability insur…" at bounding box center [620, 552] width 1163 height 22
click at [981, 546] on p "In this case it is important that you both have adequate public liability insur…" at bounding box center [620, 552] width 1163 height 22
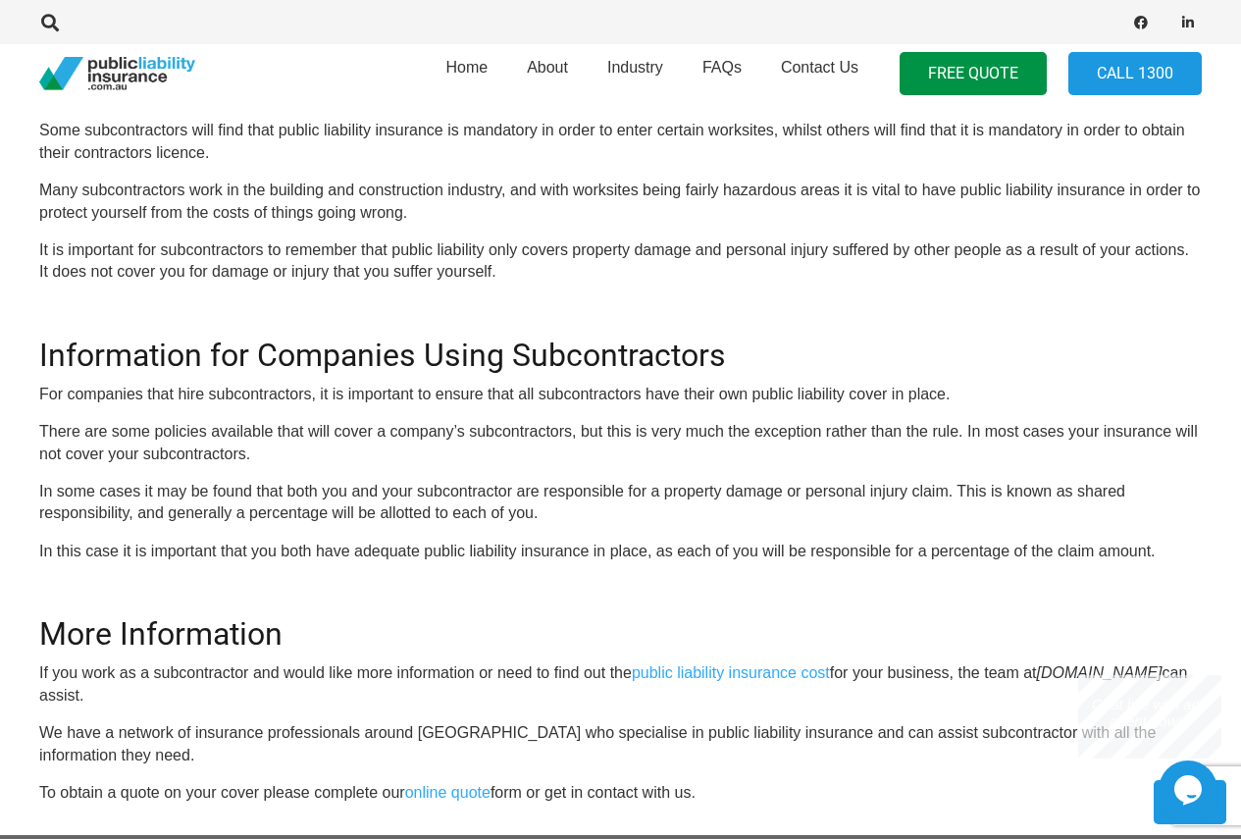
click at [1115, 556] on p "In this case it is important that you both have adequate public liability insur…" at bounding box center [620, 552] width 1163 height 22
click at [67, 549] on p "In this case it is important that you both have adequate public liability insur…" at bounding box center [620, 552] width 1163 height 22
click at [178, 545] on p "In this case it is important that you both have adequate public liability insur…" at bounding box center [620, 552] width 1163 height 22
click at [388, 544] on p "In this case it is important that you both have adequate public liability insur…" at bounding box center [620, 552] width 1163 height 22
drag, startPoint x: 431, startPoint y: 545, endPoint x: 446, endPoint y: 546, distance: 15.7
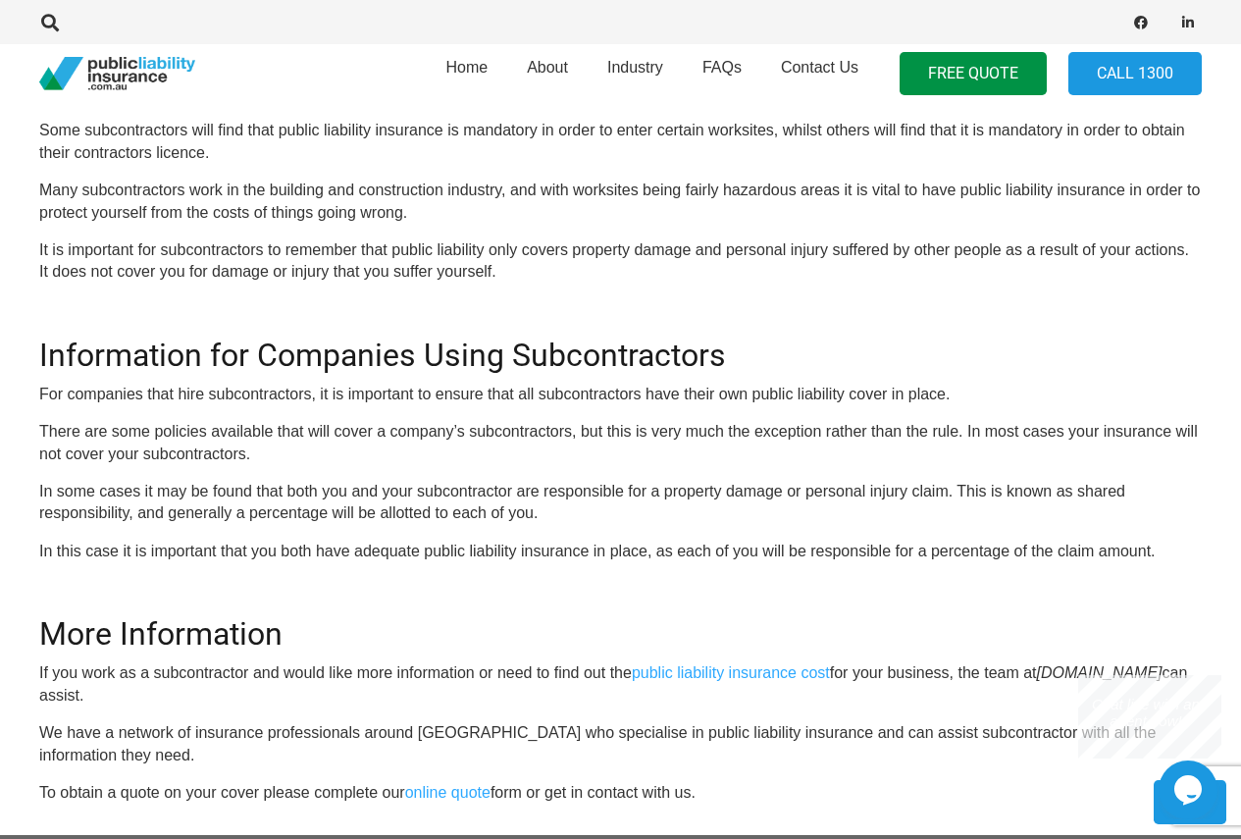
click at [439, 546] on p "In this case it is important that you both have adequate public liability insur…" at bounding box center [620, 552] width 1163 height 22
click at [493, 545] on p "In this case it is important that you both have adequate public liability insur…" at bounding box center [620, 552] width 1163 height 22
click at [556, 546] on p "In this case it is important that you both have adequate public liability insur…" at bounding box center [620, 552] width 1163 height 22
click at [629, 546] on p "In this case it is important that you both have adequate public liability insur…" at bounding box center [620, 552] width 1163 height 22
click at [702, 548] on p "In this case it is important that you both have adequate public liability insur…" at bounding box center [620, 552] width 1163 height 22
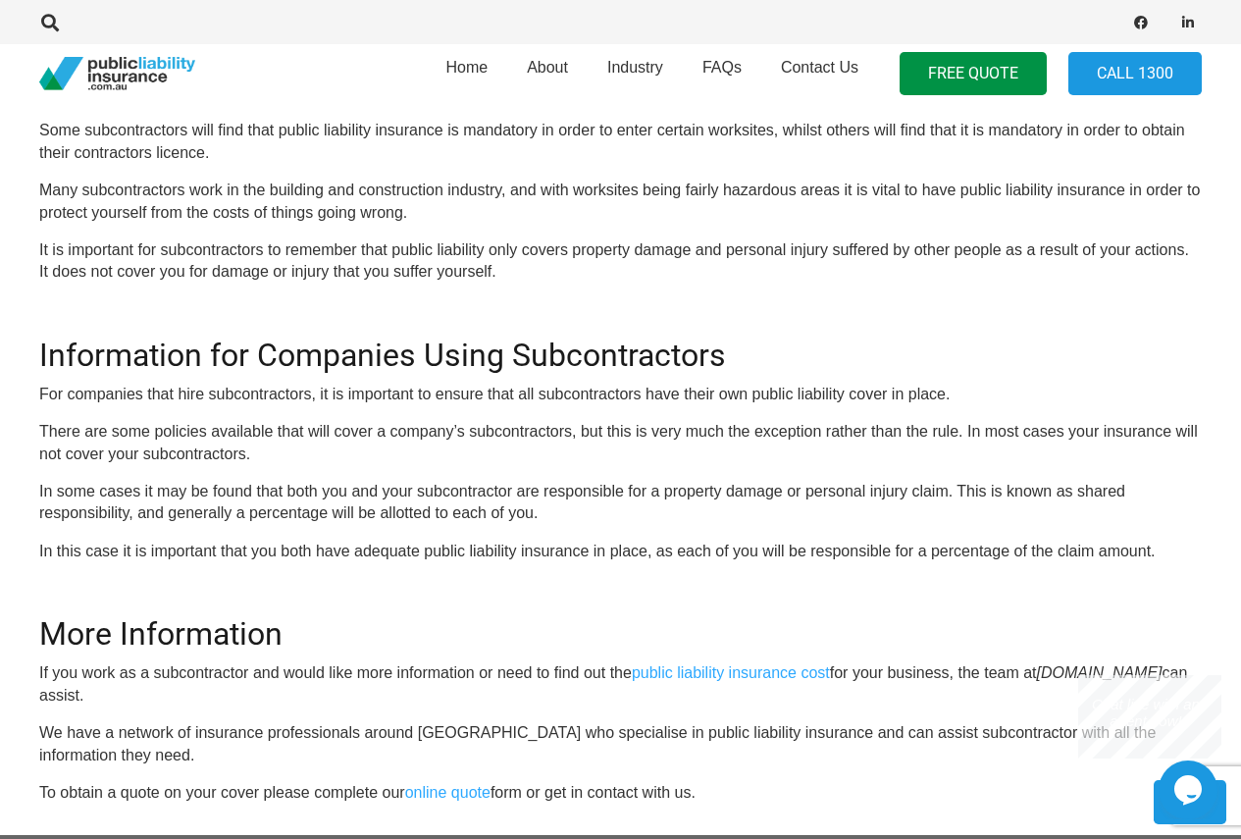
click at [846, 546] on p "In this case it is important that you both have adequate public liability insur…" at bounding box center [620, 552] width 1163 height 22
click at [997, 548] on p "In this case it is important that you both have adequate public liability insur…" at bounding box center [620, 552] width 1163 height 22
drag, startPoint x: 1077, startPoint y: 543, endPoint x: 1145, endPoint y: 543, distance: 67.7
click at [1081, 543] on p "In this case it is important that you both have adequate public liability insur…" at bounding box center [620, 552] width 1163 height 22
click at [1147, 543] on p "In this case it is important that you both have adequate public liability insur…" at bounding box center [620, 552] width 1163 height 22
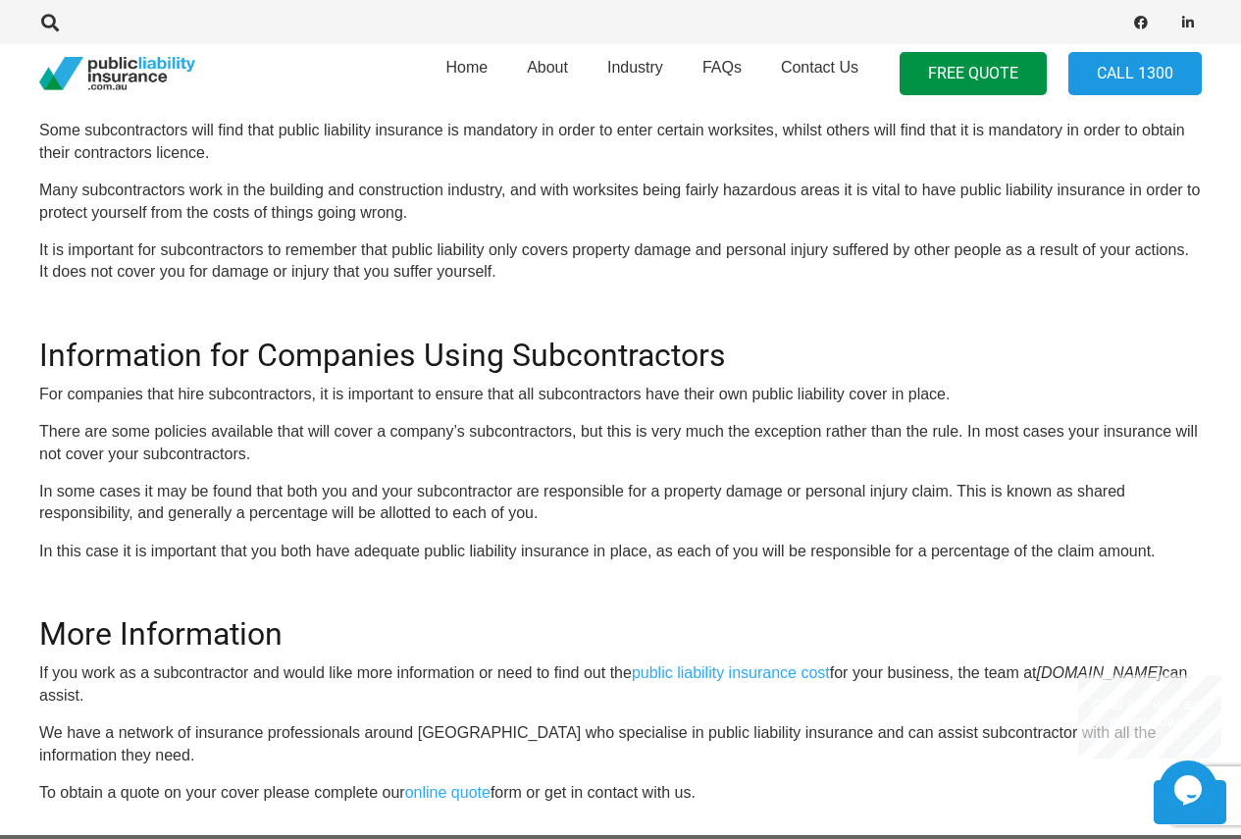
click at [1180, 550] on p "In this case it is important that you both have adequate public liability insur…" at bounding box center [620, 552] width 1163 height 22
click at [411, 129] on p "Some subcontractors will find that public liability insurance is mandatory in o…" at bounding box center [620, 142] width 1163 height 44
click at [411, 109] on h2 "Do I Need Insurance?" at bounding box center [620, 79] width 1163 height 61
click at [57, 131] on p "Some subcontractors will find that public liability insurance is mandatory in o…" at bounding box center [620, 142] width 1163 height 44
click at [117, 127] on p "Some subcontractors will find that public liability insurance is mandatory in o…" at bounding box center [620, 142] width 1163 height 44
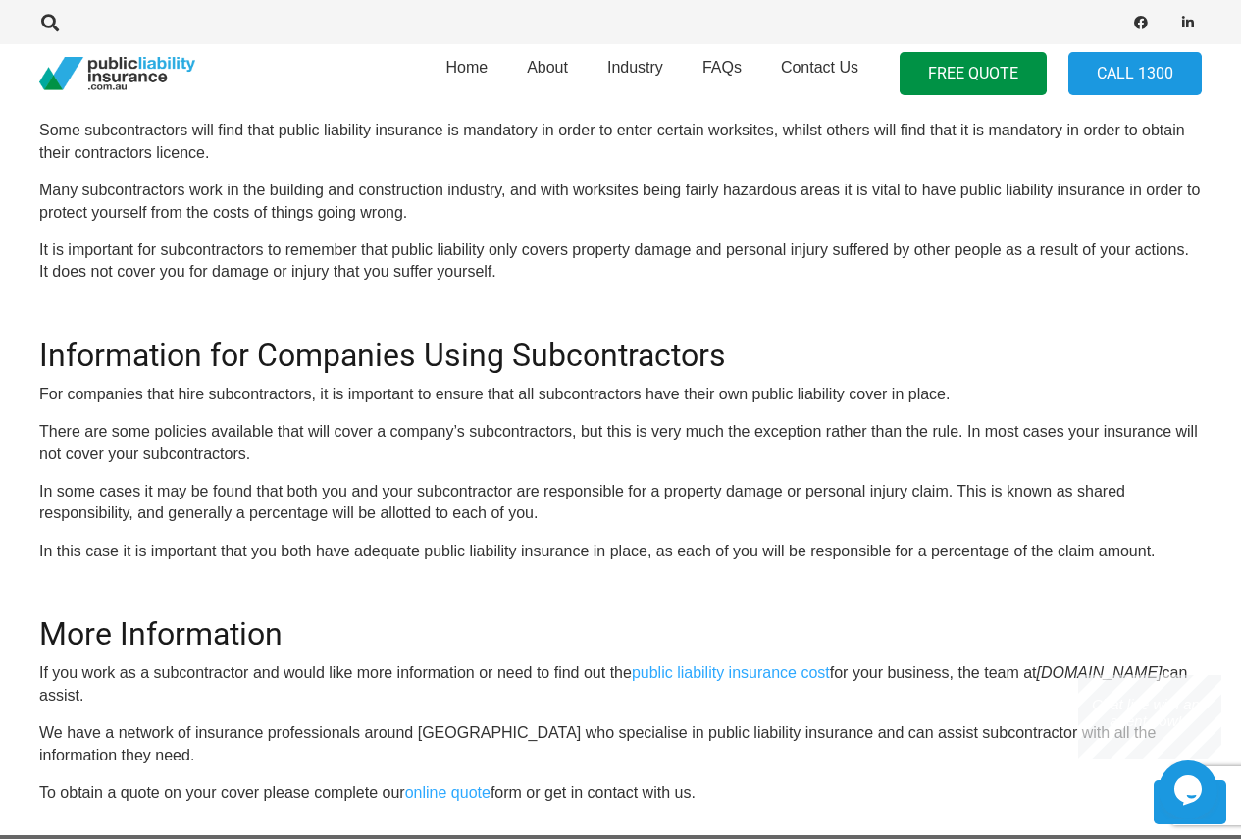
click at [350, 123] on p "Some subcontractors will find that public liability insurance is mandatory in o…" at bounding box center [620, 142] width 1163 height 44
click at [399, 129] on p "Some subcontractors will find that public liability insurance is mandatory in o…" at bounding box center [620, 142] width 1163 height 44
click at [492, 129] on p "Some subcontractors will find that public liability insurance is mandatory in o…" at bounding box center [620, 142] width 1163 height 44
click at [583, 129] on p "Some subcontractors will find that public liability insurance is mandatory in o…" at bounding box center [620, 142] width 1163 height 44
click at [672, 129] on p "Some subcontractors will find that public liability insurance is mandatory in o…" at bounding box center [620, 142] width 1163 height 44
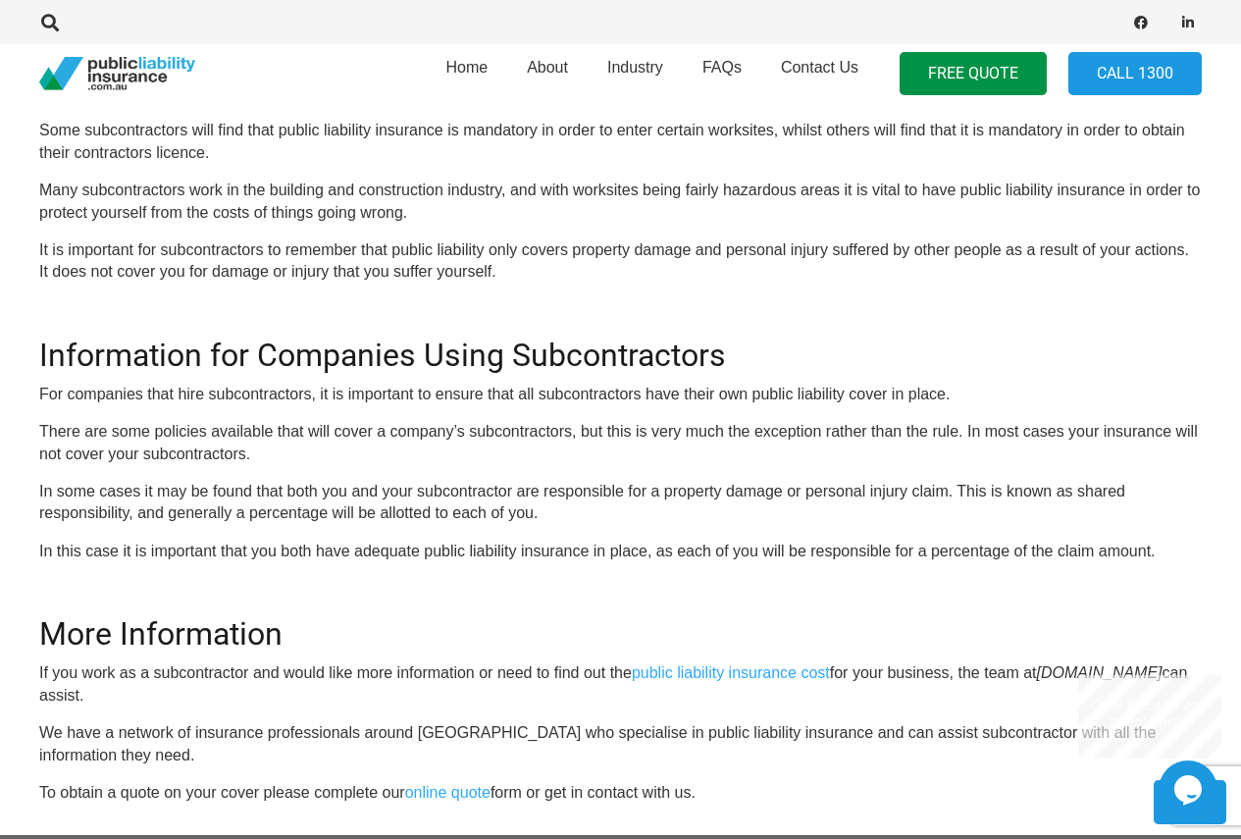
click at [769, 133] on p "Some subcontractors will find that public liability insurance is mandatory in o…" at bounding box center [620, 142] width 1163 height 44
click at [130, 394] on p "For companies that hire subcontractors, it is important to ensure that all subc…" at bounding box center [620, 395] width 1163 height 22
click at [258, 389] on p "For companies that hire subcontractors, it is important to ensure that all subc…" at bounding box center [620, 395] width 1163 height 22
drag, startPoint x: 381, startPoint y: 389, endPoint x: 407, endPoint y: 390, distance: 26.5
click at [382, 389] on p "For companies that hire subcontractors, it is important to ensure that all subc…" at bounding box center [620, 395] width 1163 height 22
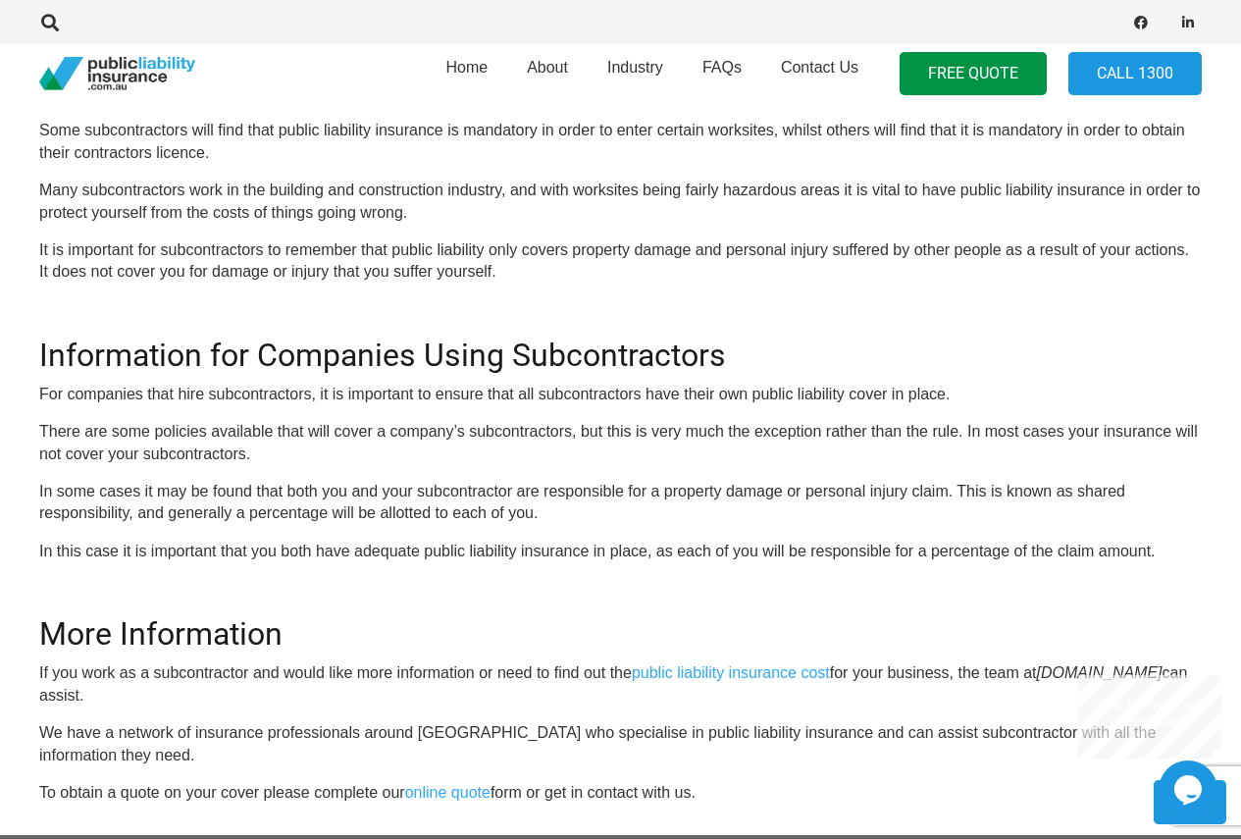
drag, startPoint x: 593, startPoint y: 387, endPoint x: 625, endPoint y: 388, distance: 32.4
click at [595, 388] on p "For companies that hire subcontractors, it is important to ensure that all subc…" at bounding box center [620, 395] width 1163 height 22
drag, startPoint x: 925, startPoint y: 395, endPoint x: 303, endPoint y: 343, distance: 624.1
click at [926, 395] on p "For companies that hire subcontractors, it is important to ensure that all subc…" at bounding box center [620, 395] width 1163 height 22
drag, startPoint x: 236, startPoint y: 432, endPoint x: 550, endPoint y: 437, distance: 314.0
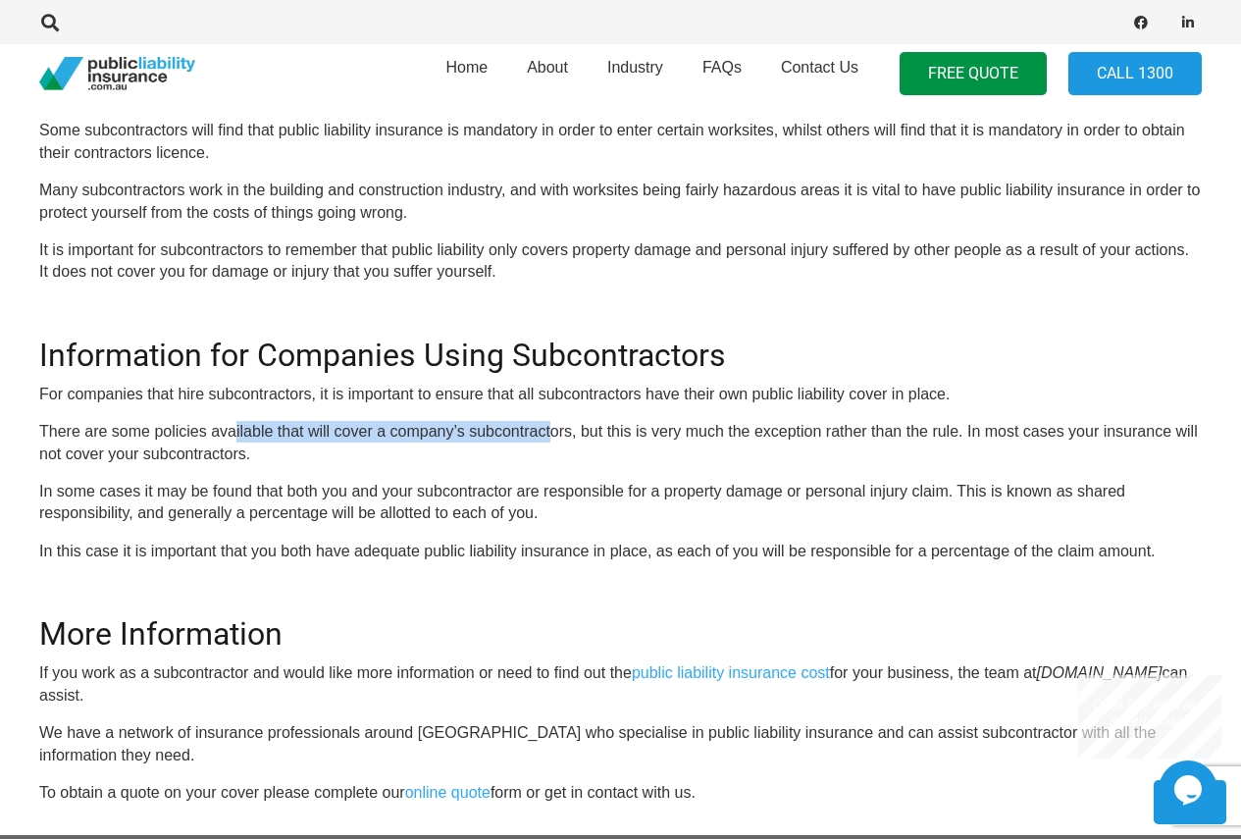
click at [550, 437] on p "There are some policies available that will cover a company’s subcontractors, b…" at bounding box center [620, 443] width 1163 height 44
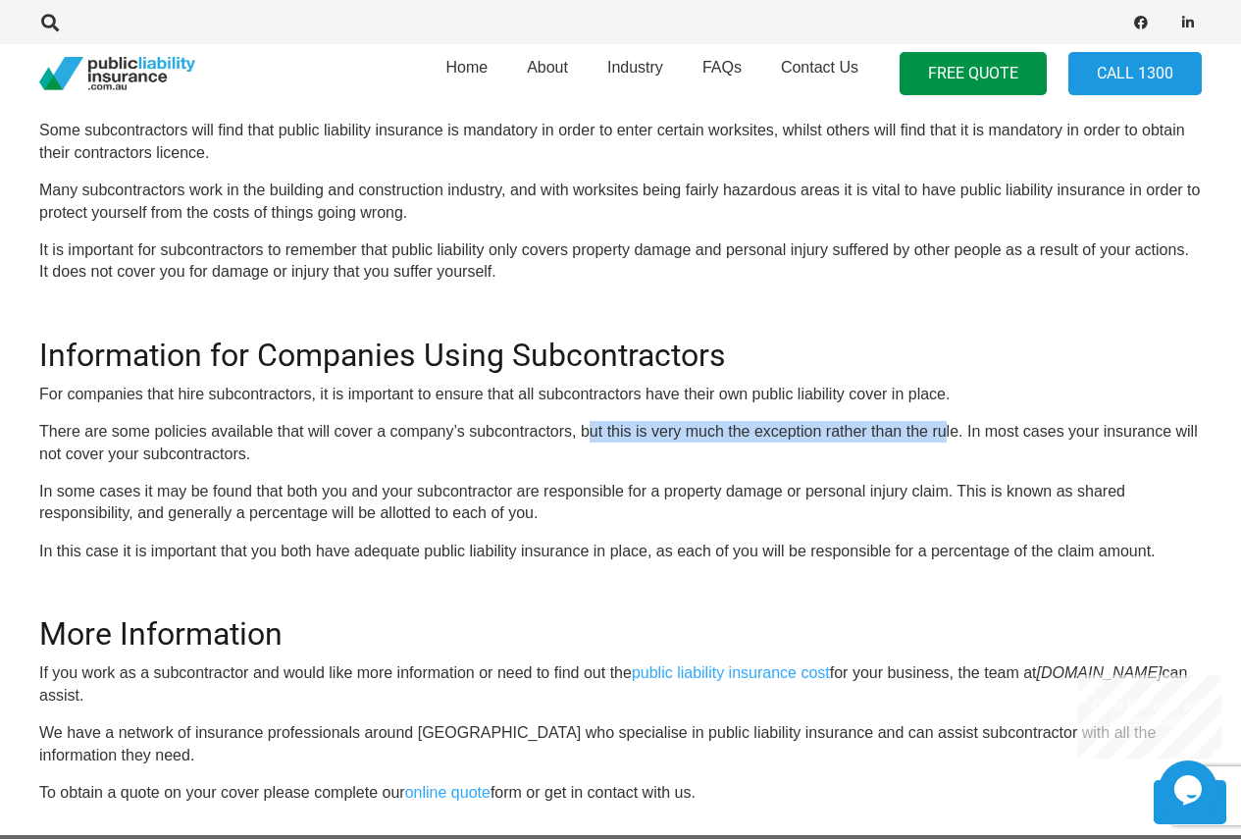
drag, startPoint x: 590, startPoint y: 431, endPoint x: 947, endPoint y: 419, distance: 357.3
click at [947, 419] on div "OR CALL [PHONE_NUMBER] Major users of public liability insurance in [GEOGRAPHIC…" at bounding box center [620, 195] width 1163 height 1217
click at [945, 421] on p "There are some policies available that will cover a company’s subcontractors, b…" at bounding box center [620, 443] width 1163 height 44
click at [947, 426] on p "There are some policies available that will cover a company’s subcontractors, b…" at bounding box center [620, 443] width 1163 height 44
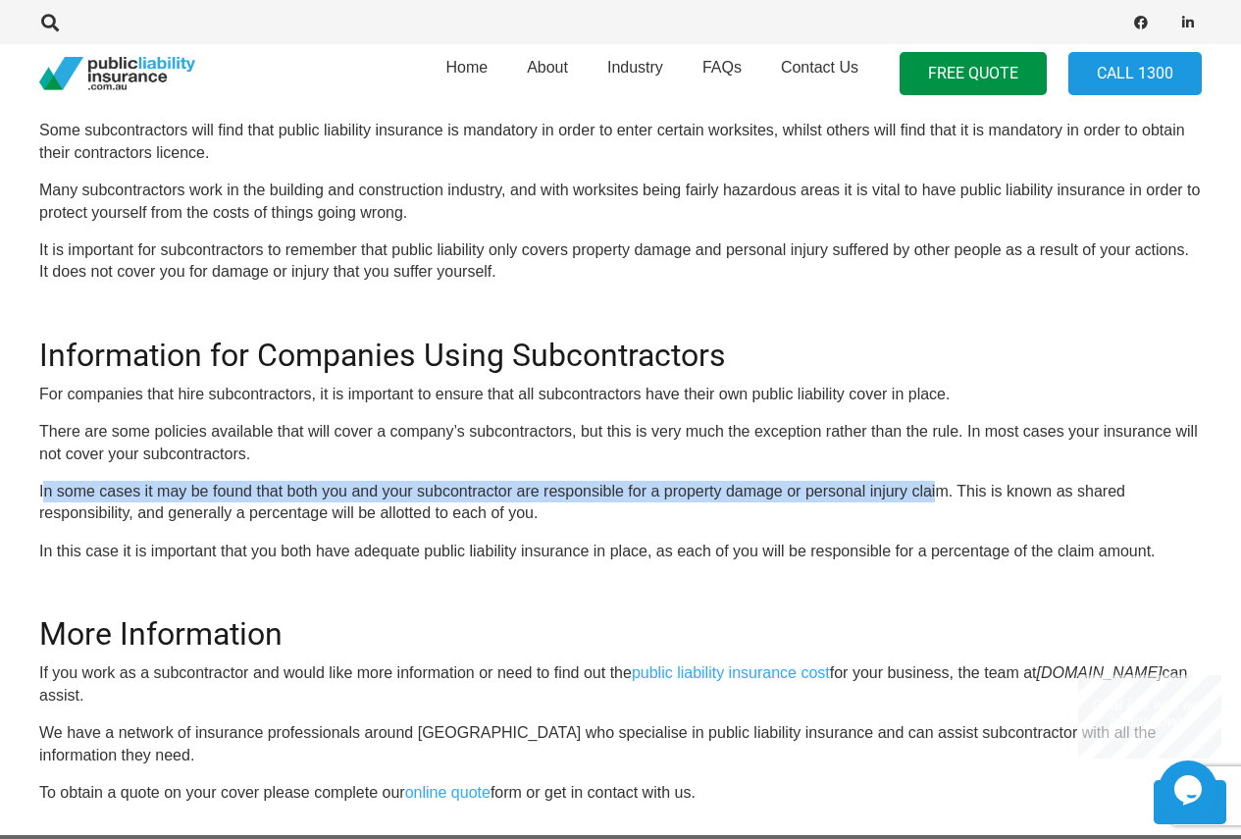
drag, startPoint x: 46, startPoint y: 491, endPoint x: 937, endPoint y: 496, distance: 890.8
click at [937, 496] on p "In some cases it may be found that both you and your subcontractor are responsi…" at bounding box center [620, 503] width 1163 height 44
click at [936, 496] on p "In some cases it may be found that both you and your subcontractor are responsi…" at bounding box center [620, 503] width 1163 height 44
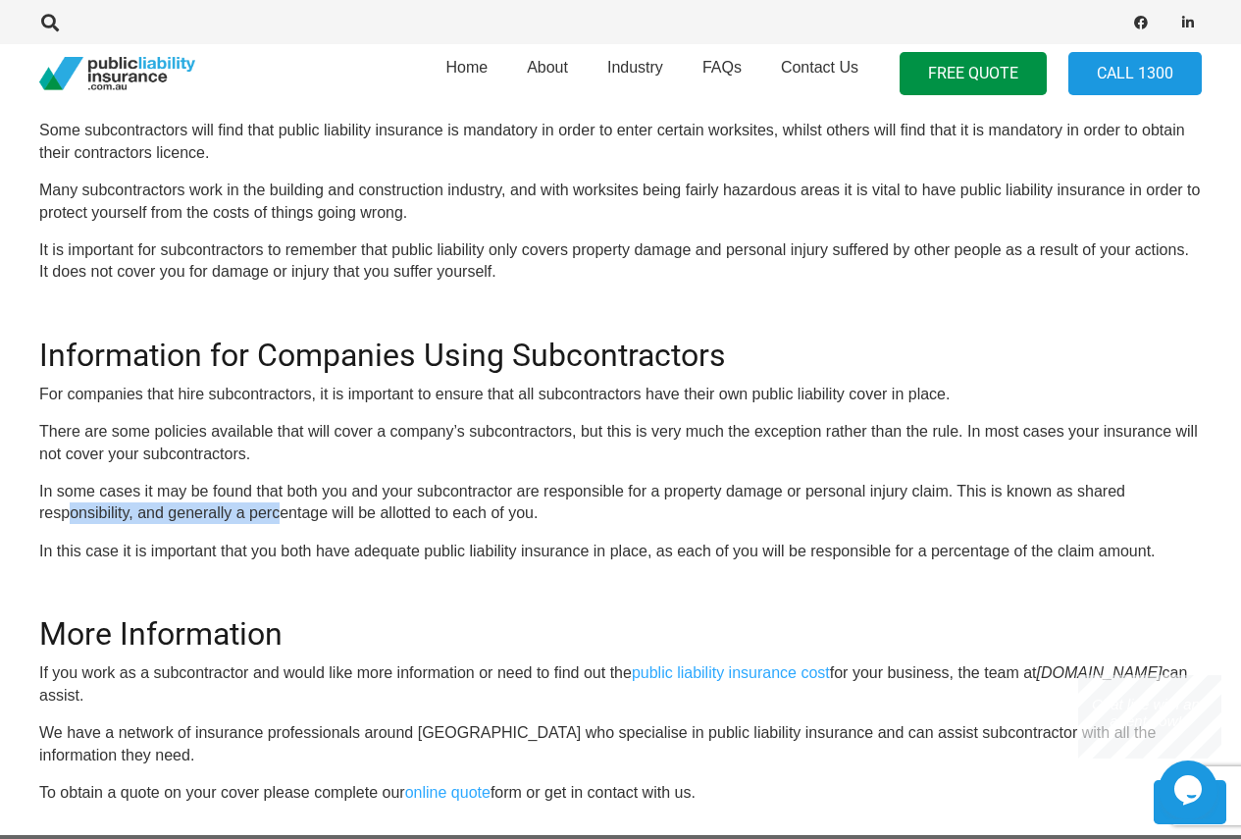
drag, startPoint x: 71, startPoint y: 503, endPoint x: 289, endPoint y: 515, distance: 219.1
click at [281, 515] on p "In some cases it may be found that both you and your subcontractor are responsi…" at bounding box center [620, 503] width 1163 height 44
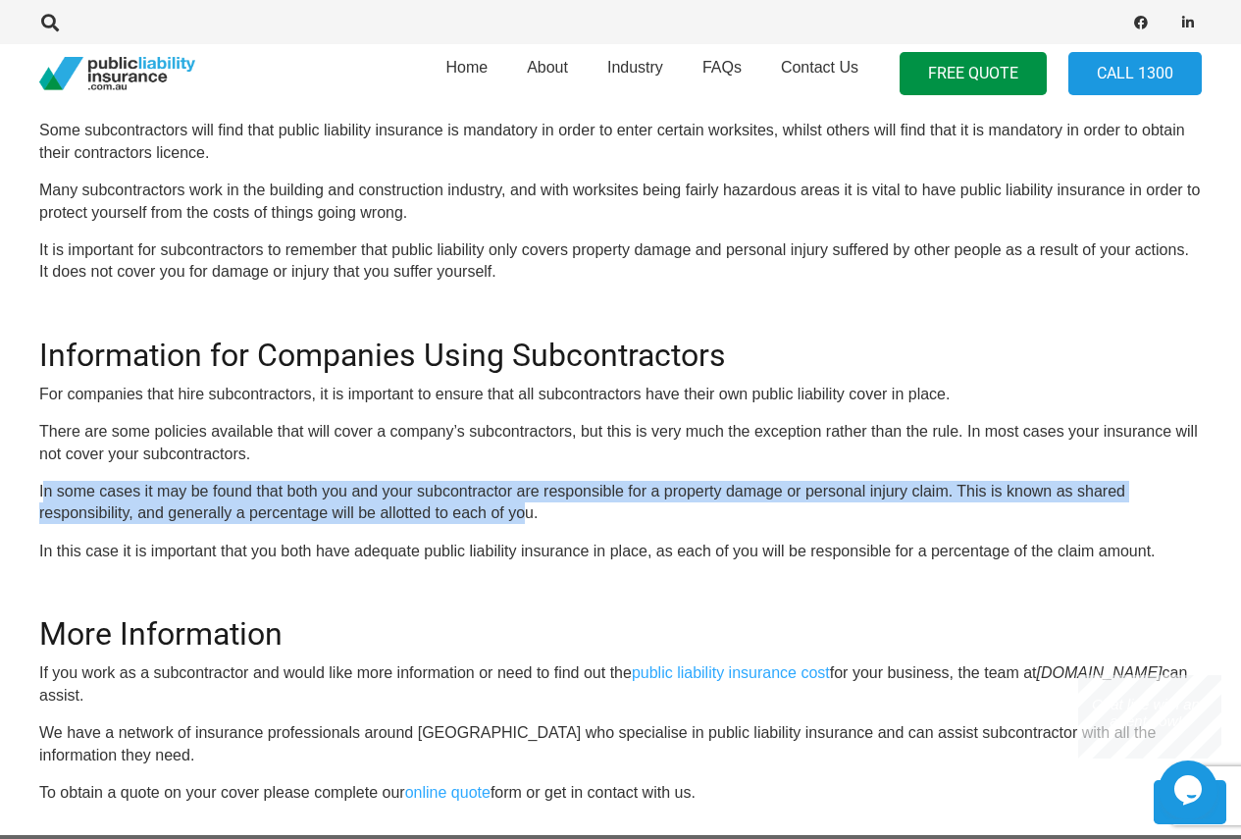
drag, startPoint x: 526, startPoint y: 515, endPoint x: 45, endPoint y: 486, distance: 481.6
click at [45, 486] on p "In some cases it may be found that both you and your subcontractor are responsi…" at bounding box center [620, 503] width 1163 height 44
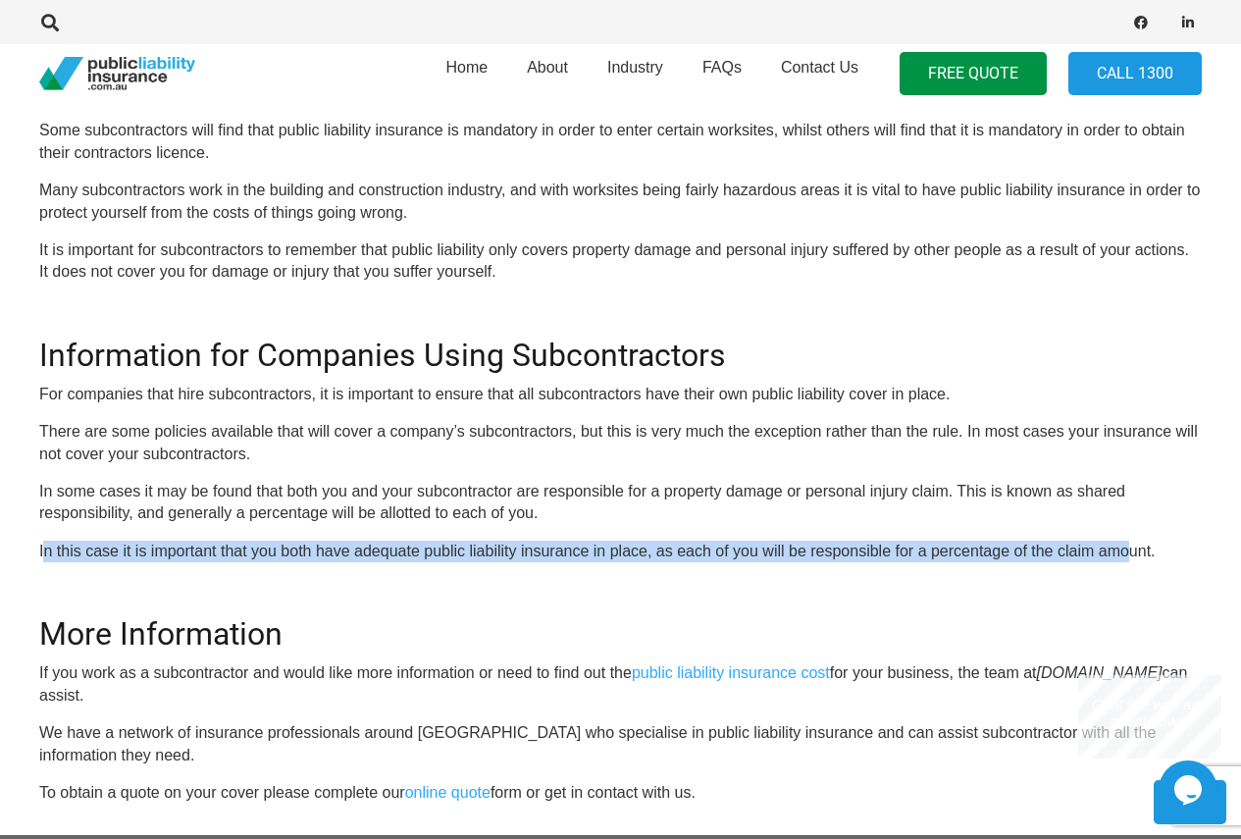
drag, startPoint x: 44, startPoint y: 551, endPoint x: 1127, endPoint y: 544, distance: 1083.1
click at [1128, 544] on p "In this case it is important that you both have adequate public liability insur…" at bounding box center [620, 552] width 1163 height 22
click at [1127, 544] on p "In this case it is important that you both have adequate public liability insur…" at bounding box center [620, 552] width 1163 height 22
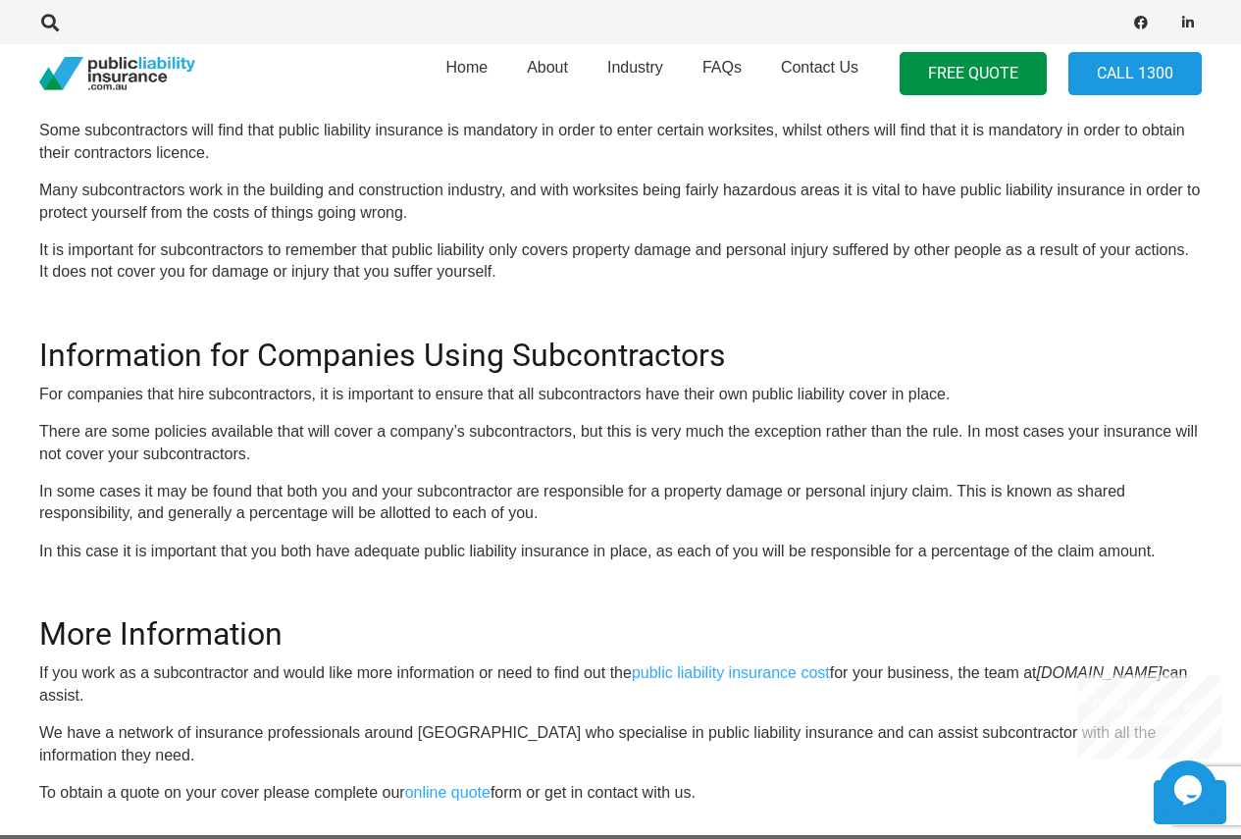
click at [513, 673] on p "If you work as a subcontractor and would like more information or need to find …" at bounding box center [620, 684] width 1163 height 44
click at [81, 677] on p "If you work as a subcontractor and would like more information or need to find …" at bounding box center [620, 684] width 1163 height 44
click at [198, 674] on p "If you work as a subcontractor and would like more information or need to find …" at bounding box center [620, 684] width 1163 height 44
click at [415, 410] on div "OR CALL [PHONE_NUMBER] Major users of public liability insurance in [GEOGRAPHIC…" at bounding box center [620, 195] width 1163 height 1217
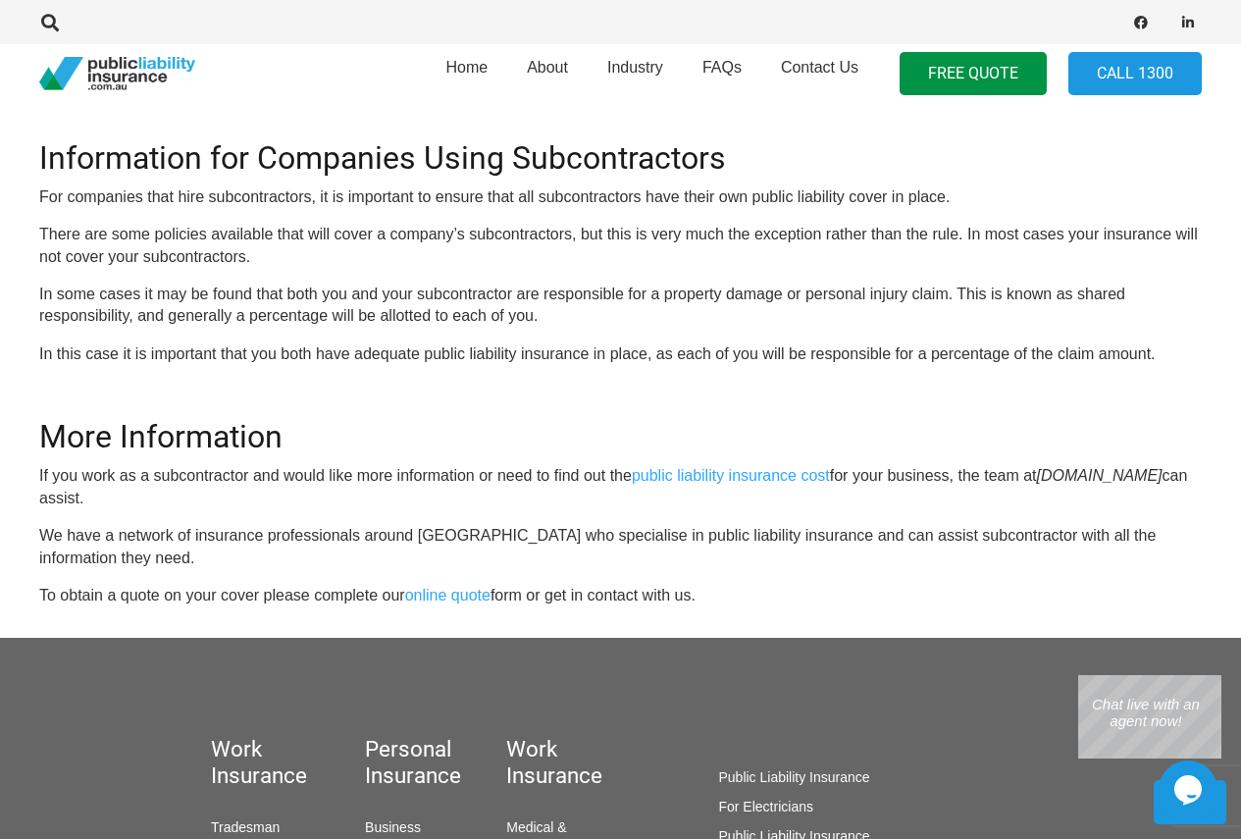
scroll to position [1266, 0]
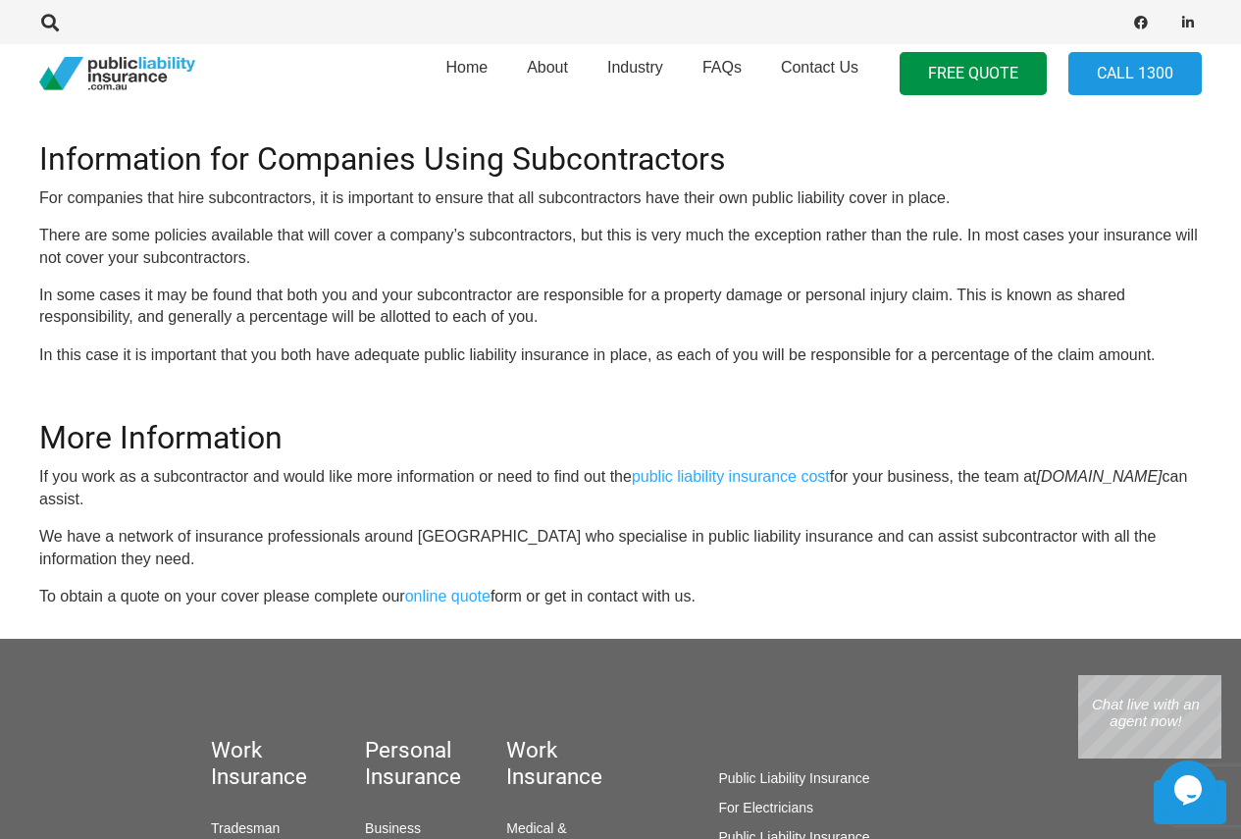
click at [414, 311] on p "In some cases it may be found that both you and your subcontractor are responsi…" at bounding box center [620, 306] width 1163 height 44
drag, startPoint x: 201, startPoint y: 315, endPoint x: 292, endPoint y: 312, distance: 91.3
click at [293, 317] on p "In some cases it may be found that both you and your subcontractor are responsi…" at bounding box center [620, 306] width 1163 height 44
click at [336, 294] on p "In some cases it may be found that both you and your subcontractor are responsi…" at bounding box center [620, 306] width 1163 height 44
click at [479, 301] on p "In some cases it may be found that both you and your subcontractor are responsi…" at bounding box center [620, 306] width 1163 height 44
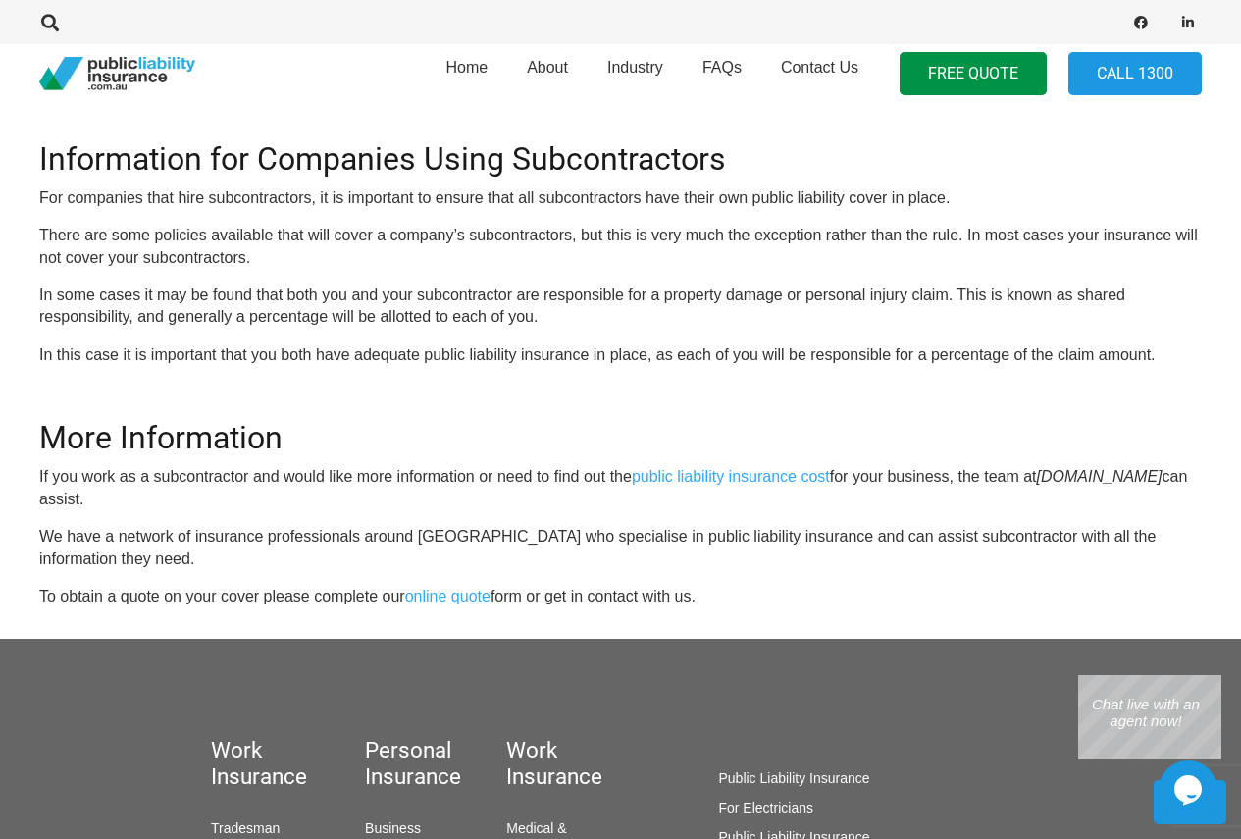
click at [630, 288] on p "In some cases it may be found that both you and your subcontractor are responsi…" at bounding box center [620, 306] width 1163 height 44
click at [698, 297] on p "In some cases it may be found that both you and your subcontractor are responsi…" at bounding box center [620, 306] width 1163 height 44
click at [777, 289] on p "In some cases it may be found that both you and your subcontractor are responsi…" at bounding box center [620, 306] width 1163 height 44
click at [851, 294] on p "In some cases it may be found that both you and your subcontractor are responsi…" at bounding box center [620, 306] width 1163 height 44
click at [891, 295] on p "In some cases it may be found that both you and your subcontractor are responsi…" at bounding box center [620, 306] width 1163 height 44
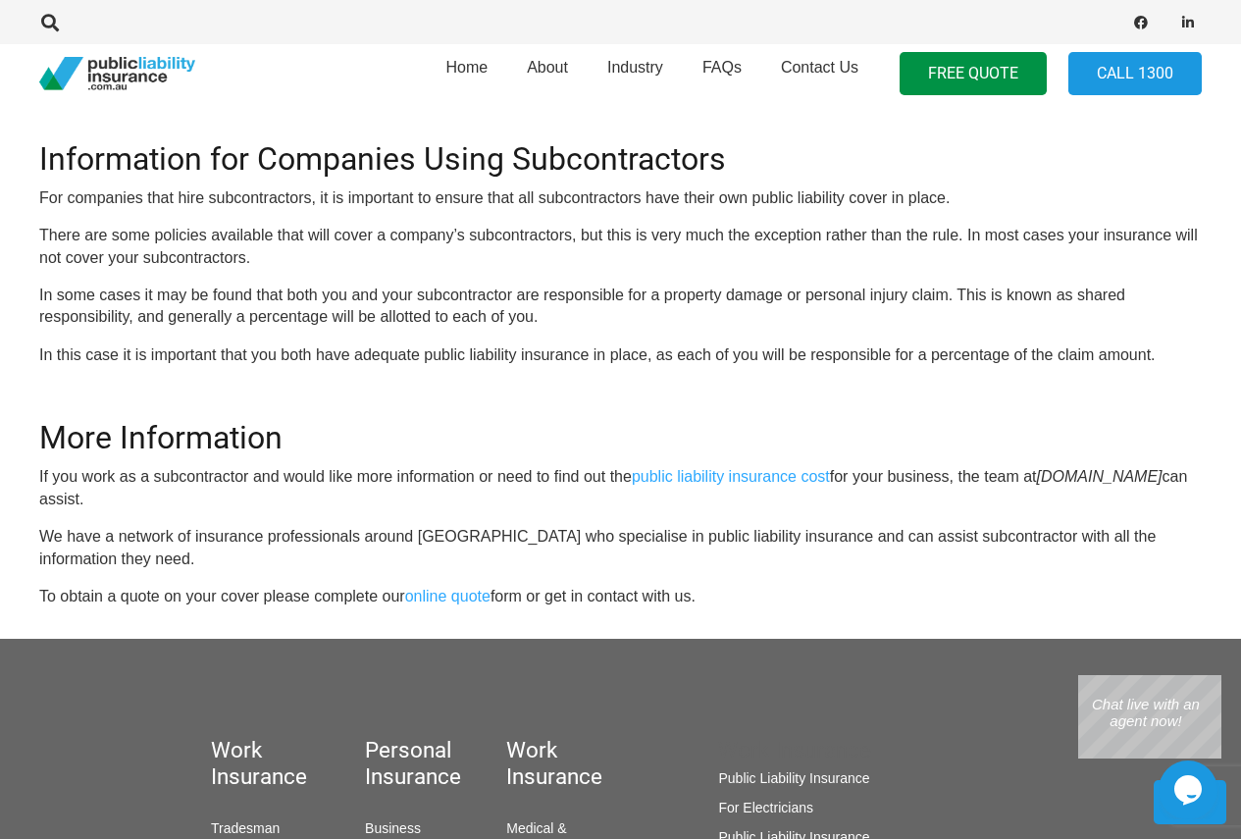
click at [943, 294] on p "In some cases it may be found that both you and your subcontractor are responsi…" at bounding box center [620, 306] width 1163 height 44
drag, startPoint x: 151, startPoint y: 311, endPoint x: 528, endPoint y: 323, distance: 376.9
click at [528, 323] on p "In some cases it may be found that both you and your subcontractor are responsi…" at bounding box center [620, 306] width 1163 height 44
click at [76, 289] on p "In some cases it may be found that both you and your subcontractor are responsi…" at bounding box center [620, 306] width 1163 height 44
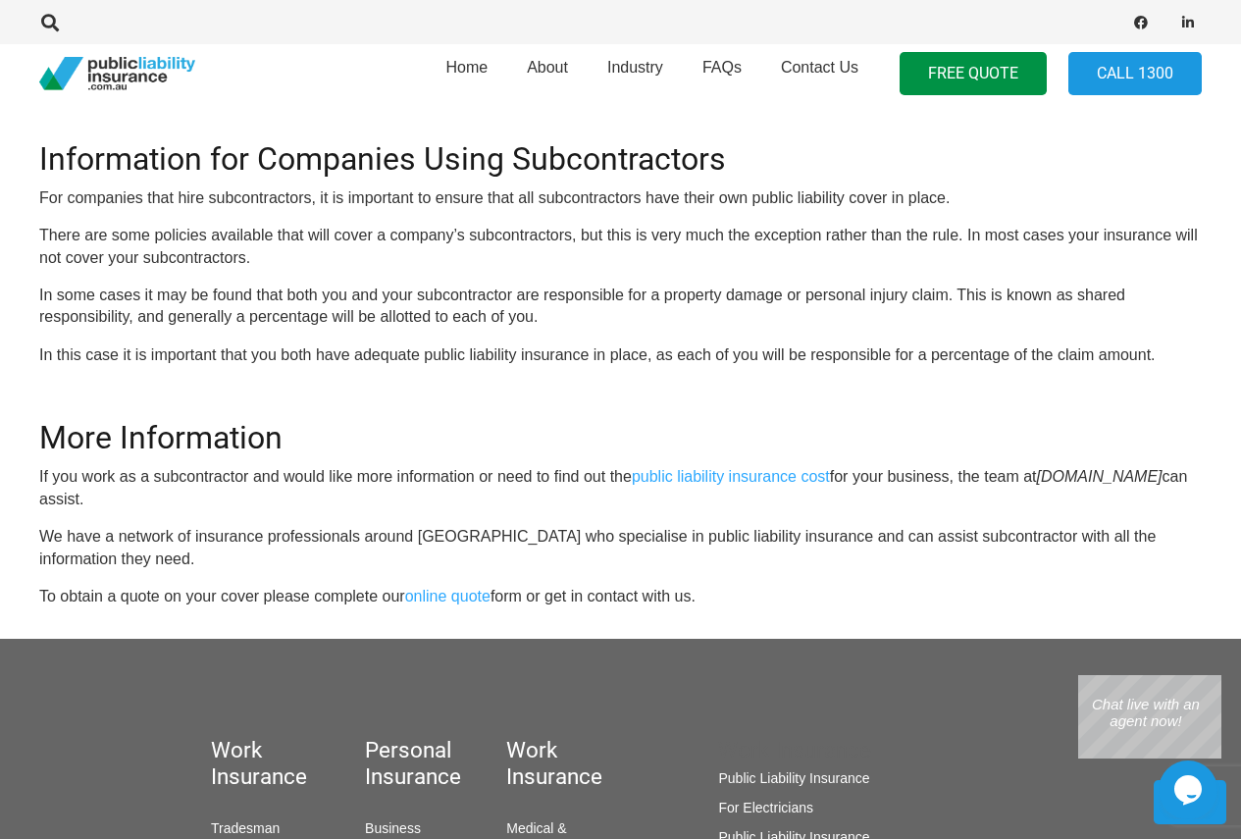
click at [58, 192] on p "For companies that hire subcontractors, it is important to ensure that all subc…" at bounding box center [620, 198] width 1163 height 22
click at [91, 196] on p "For companies that hire subcontractors, it is important to ensure that all subc…" at bounding box center [620, 198] width 1163 height 22
click at [251, 192] on p "For companies that hire subcontractors, it is important to ensure that all subc…" at bounding box center [620, 198] width 1163 height 22
click at [388, 190] on p "For companies that hire subcontractors, it is important to ensure that all subc…" at bounding box center [620, 198] width 1163 height 22
drag, startPoint x: 461, startPoint y: 191, endPoint x: 567, endPoint y: 196, distance: 106.1
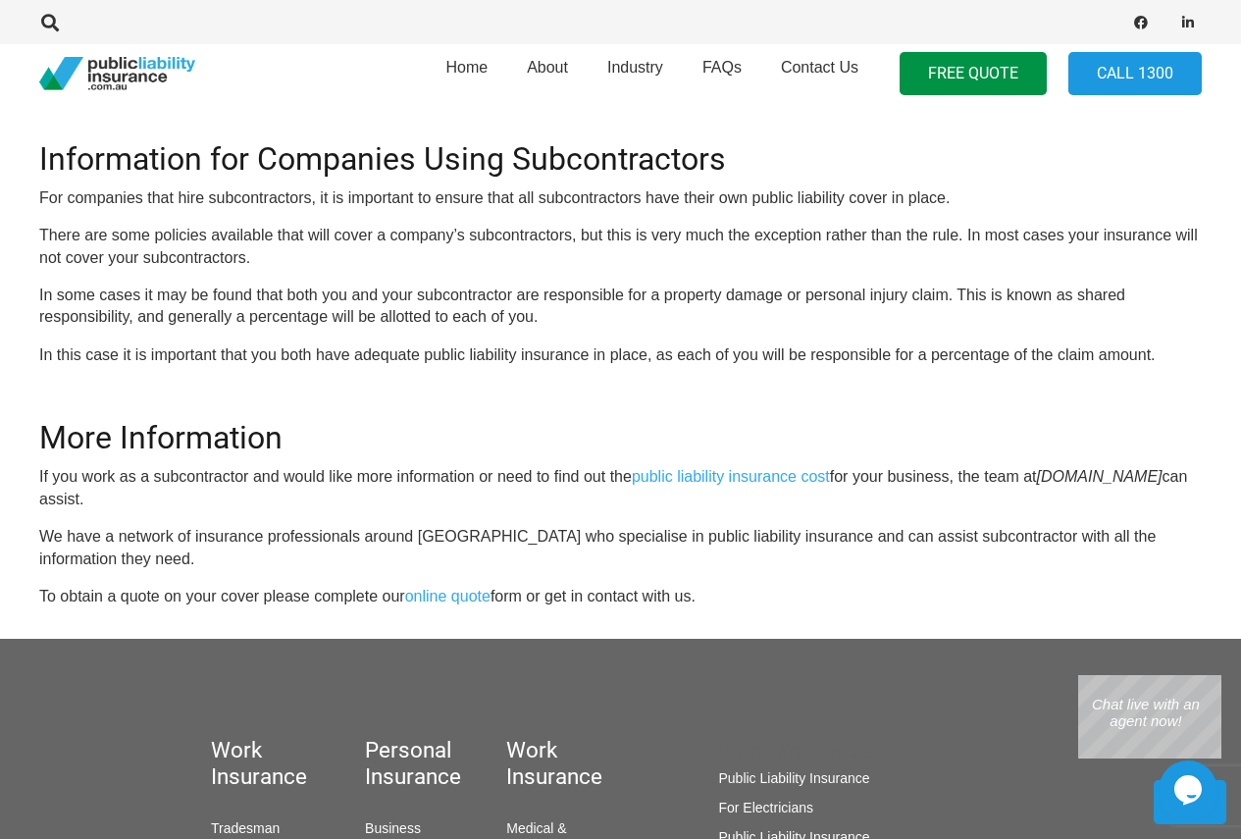
click at [462, 193] on p "For companies that hire subcontractors, it is important to ensure that all subc…" at bounding box center [620, 198] width 1163 height 22
click at [609, 194] on p "For companies that hire subcontractors, it is important to ensure that all subc…" at bounding box center [620, 198] width 1163 height 22
click at [595, 194] on p "For companies that hire subcontractors, it is important to ensure that all subc…" at bounding box center [620, 198] width 1163 height 22
click at [658, 195] on p "For companies that hire subcontractors, it is important to ensure that all subc…" at bounding box center [620, 198] width 1163 height 22
click at [764, 195] on p "For companies that hire subcontractors, it is important to ensure that all subc…" at bounding box center [620, 198] width 1163 height 22
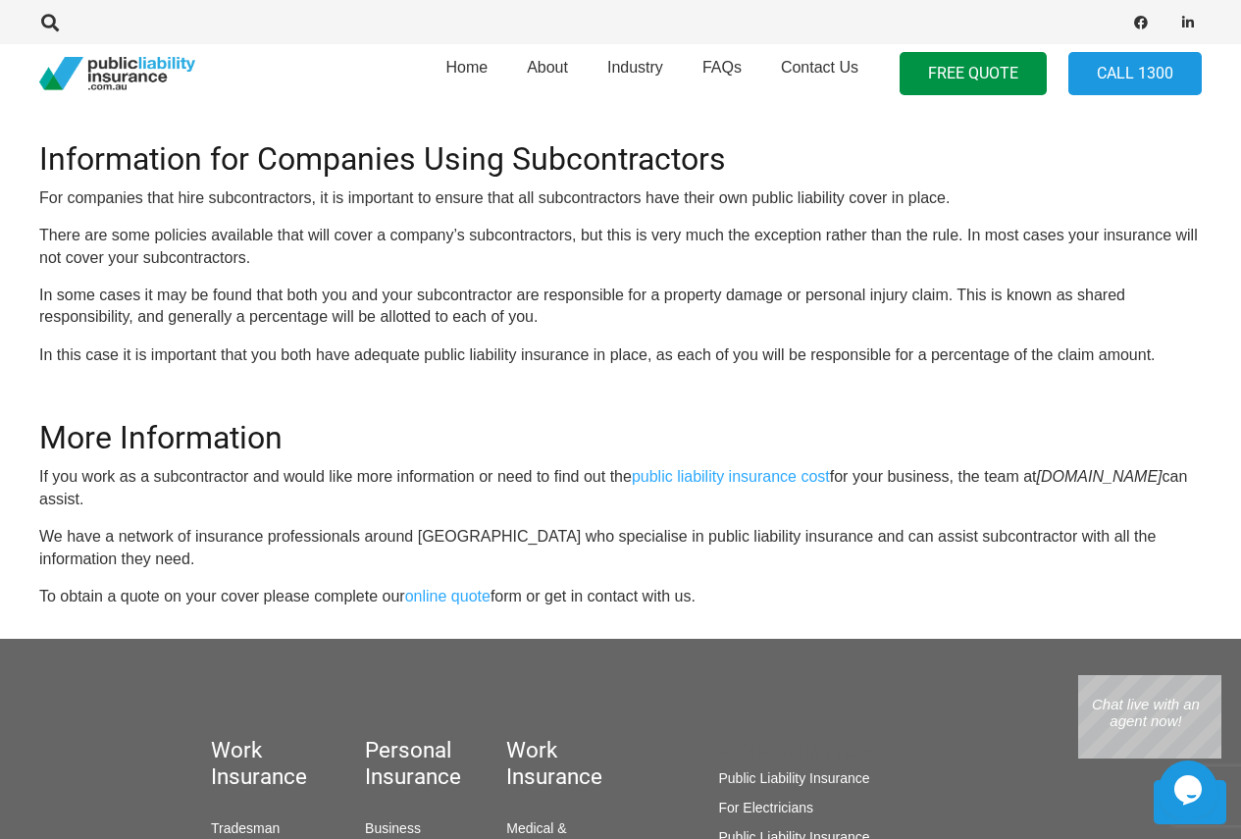
click at [816, 194] on p "For companies that hire subcontractors, it is important to ensure that all subc…" at bounding box center [620, 198] width 1163 height 22
click at [870, 194] on p "For companies that hire subcontractors, it is important to ensure that all subc…" at bounding box center [620, 198] width 1163 height 22
click at [928, 194] on p "For companies that hire subcontractors, it is important to ensure that all subc…" at bounding box center [620, 198] width 1163 height 22
click at [60, 227] on p "There are some policies available that will cover a company’s subcontractors, b…" at bounding box center [620, 247] width 1163 height 44
click at [181, 233] on p "There are some policies available that will cover a company’s subcontractors, b…" at bounding box center [620, 247] width 1163 height 44
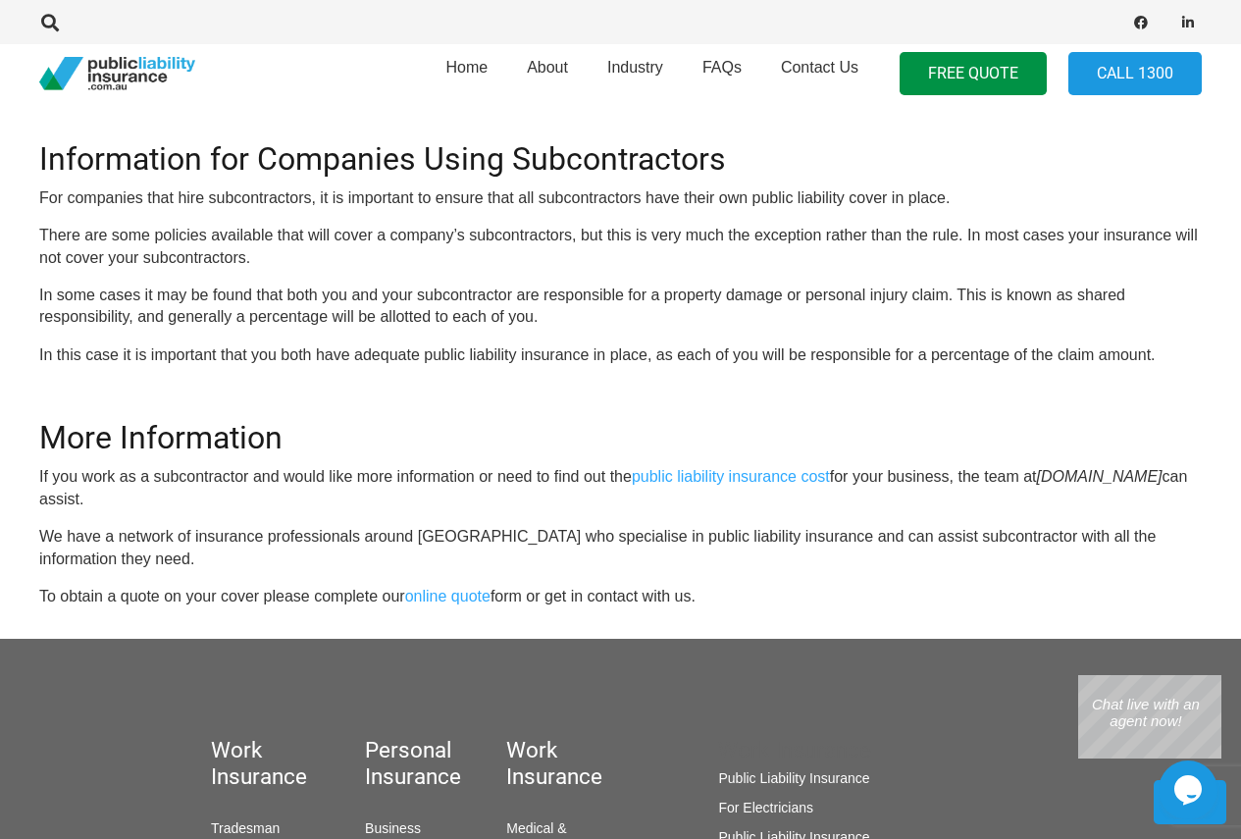
click at [234, 232] on p "There are some policies available that will cover a company’s subcontractors, b…" at bounding box center [620, 247] width 1163 height 44
drag, startPoint x: 291, startPoint y: 231, endPoint x: 323, endPoint y: 231, distance: 31.4
click at [293, 231] on p "There are some policies available that will cover a company’s subcontractors, b…" at bounding box center [620, 247] width 1163 height 44
drag, startPoint x: 423, startPoint y: 233, endPoint x: 440, endPoint y: 233, distance: 17.7
click at [426, 233] on p "There are some policies available that will cover a company’s subcontractors, b…" at bounding box center [620, 247] width 1163 height 44
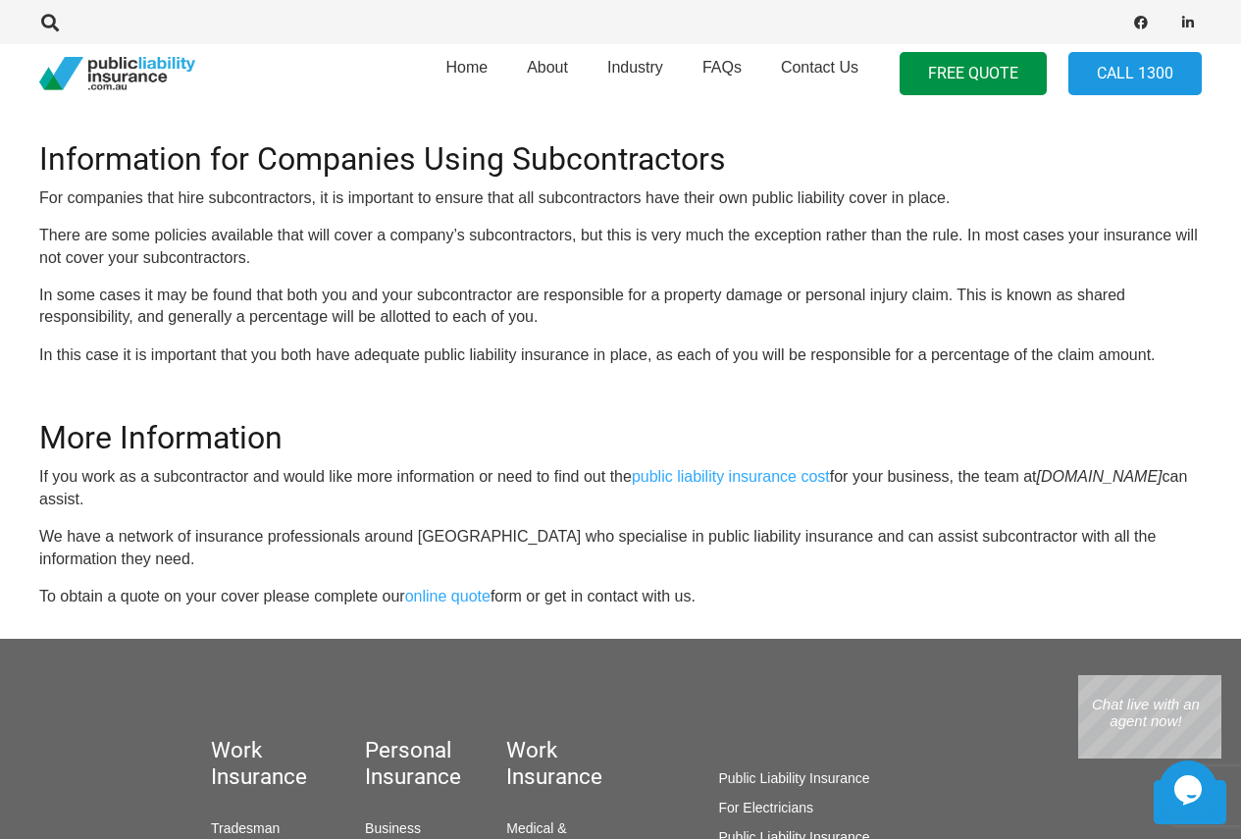
click at [539, 232] on p "There are some policies available that will cover a company’s subcontractors, b…" at bounding box center [620, 247] width 1163 height 44
click at [609, 231] on p "There are some policies available that will cover a company’s subcontractors, b…" at bounding box center [620, 247] width 1163 height 44
click at [799, 237] on p "There are some policies available that will cover a company’s subcontractors, b…" at bounding box center [620, 247] width 1163 height 44
click at [858, 229] on p "There are some policies available that will cover a company’s subcontractors, b…" at bounding box center [620, 247] width 1163 height 44
click at [947, 235] on p "There are some policies available that will cover a company’s subcontractors, b…" at bounding box center [620, 247] width 1163 height 44
